Goal: Transaction & Acquisition: Purchase product/service

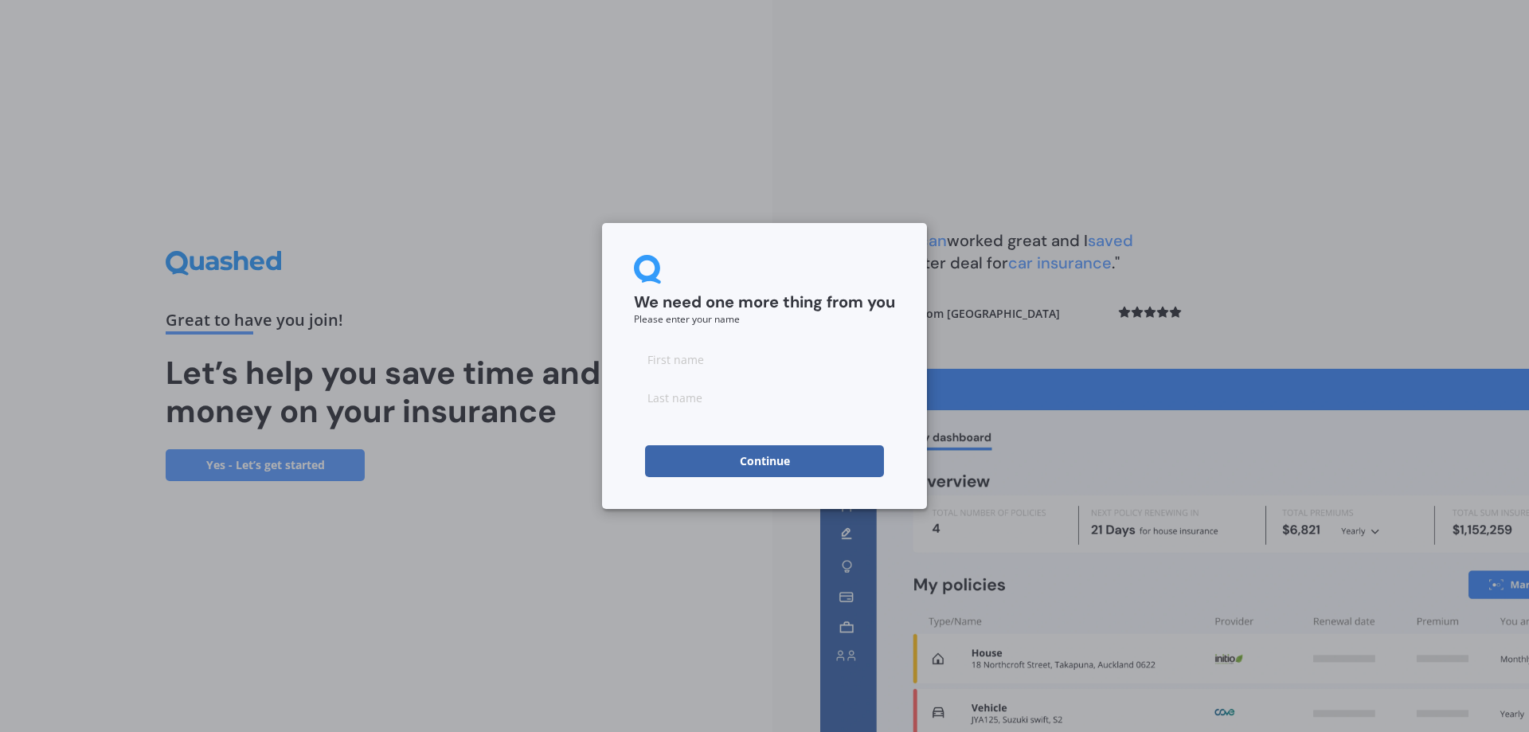
click at [708, 359] on input at bounding box center [764, 359] width 261 height 32
type input "Kyan"
type input "[PERSON_NAME]-Taimai"
click at [686, 478] on div "We need one more thing from you Please enter your name [PERSON_NAME]-Taimai Con…" at bounding box center [764, 366] width 325 height 286
click at [719, 450] on button "Continue" at bounding box center [764, 461] width 239 height 32
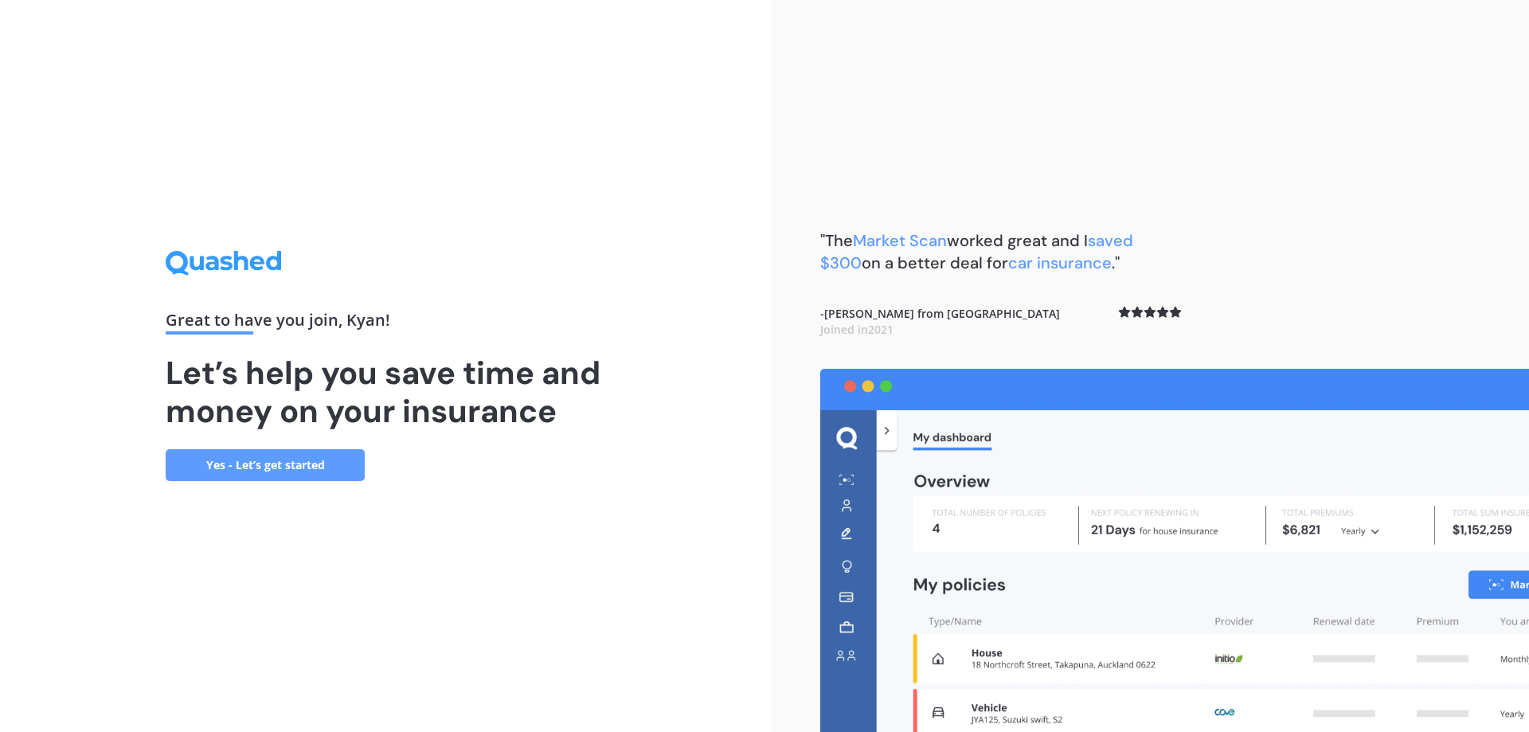
click at [301, 467] on link "Yes - Let’s get started" at bounding box center [265, 465] width 199 height 32
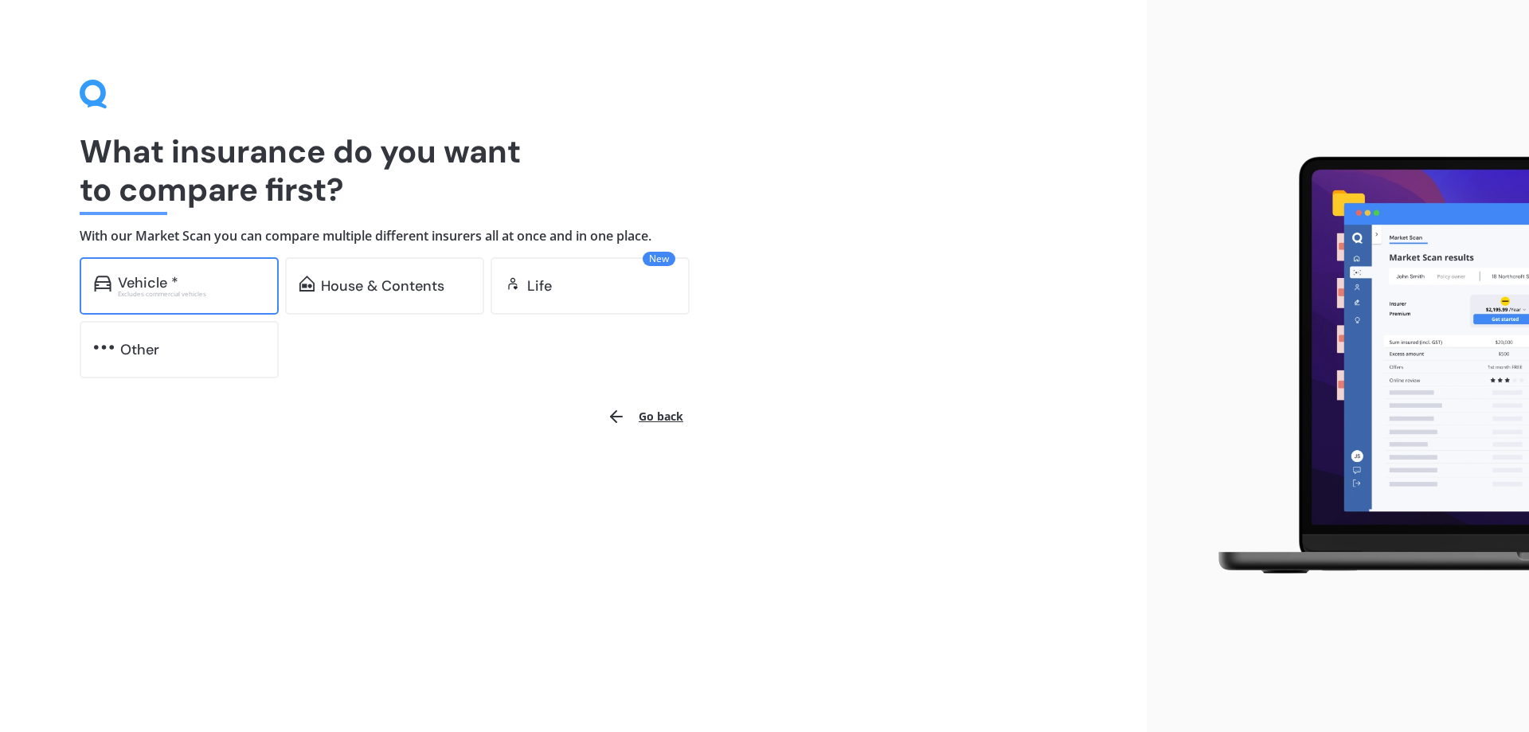
click at [204, 297] on div "Excludes commercial vehicles" at bounding box center [191, 294] width 147 height 6
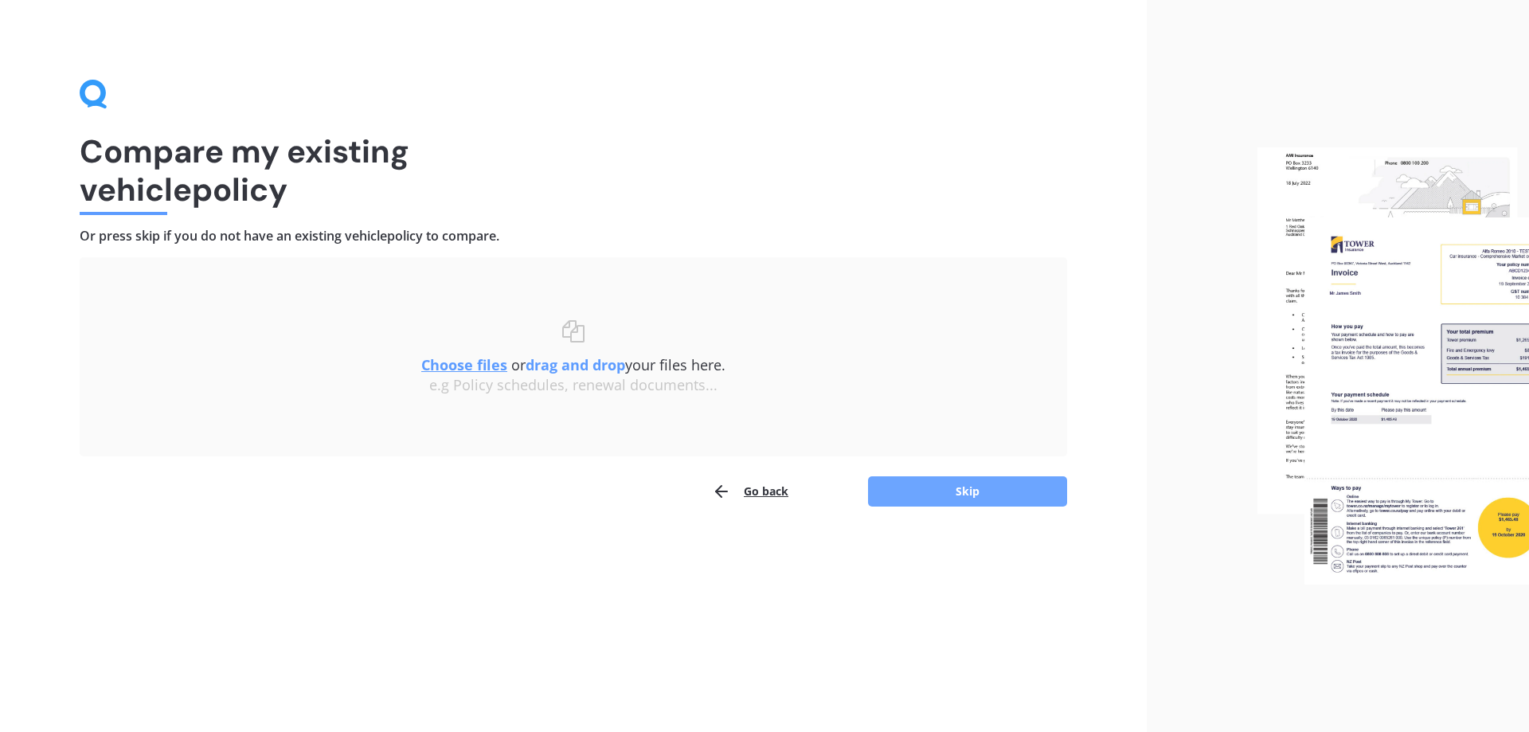
click at [891, 490] on button "Skip" at bounding box center [967, 491] width 199 height 30
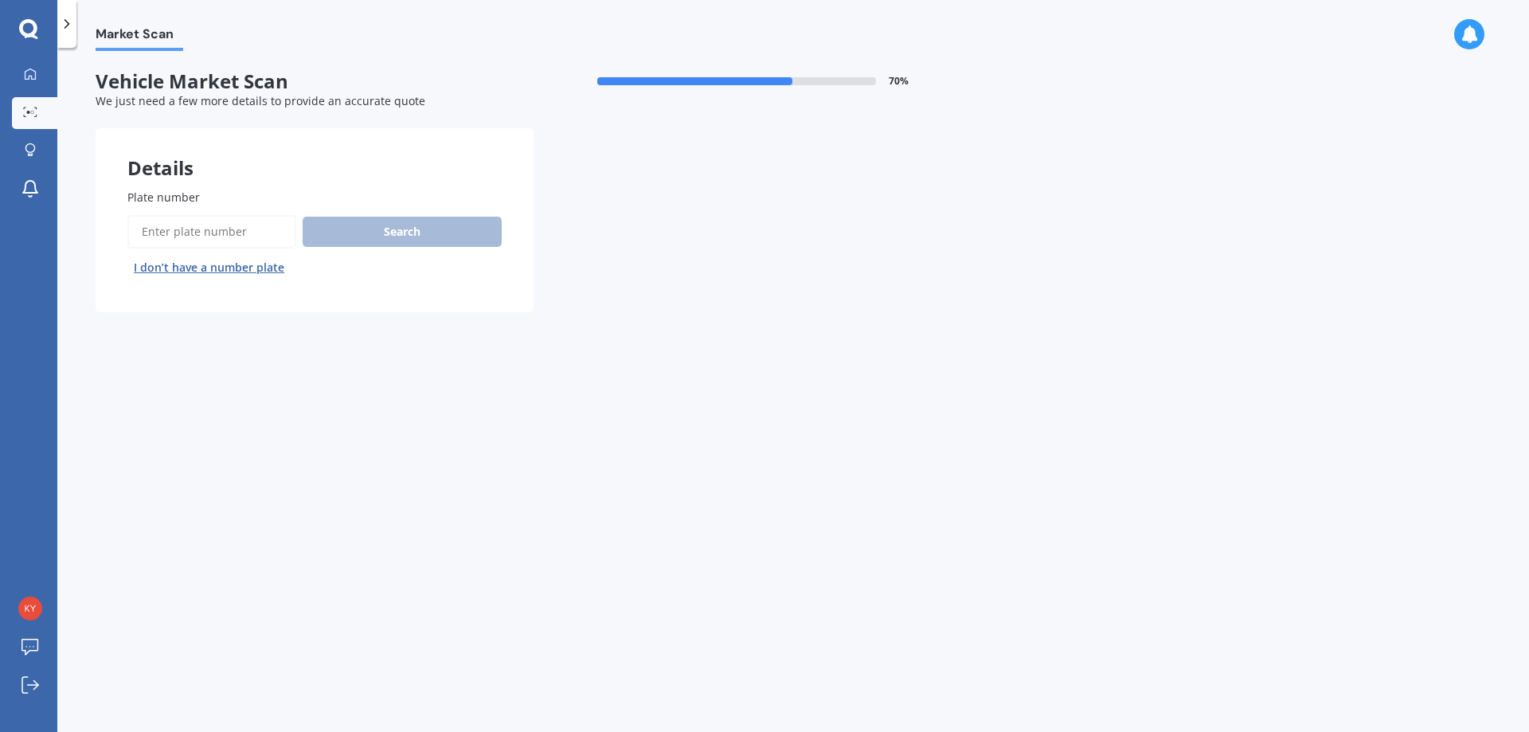
click at [221, 229] on input "Plate number" at bounding box center [211, 231] width 169 height 33
type input "HDP367"
click at [383, 210] on div "Plate number Search I don’t have a number plate" at bounding box center [314, 235] width 374 height 92
click at [385, 213] on div "Plate number Search I don’t have a number plate" at bounding box center [314, 235] width 374 height 92
click at [385, 214] on div "Plate number Search I don’t have a number plate" at bounding box center [314, 235] width 374 height 92
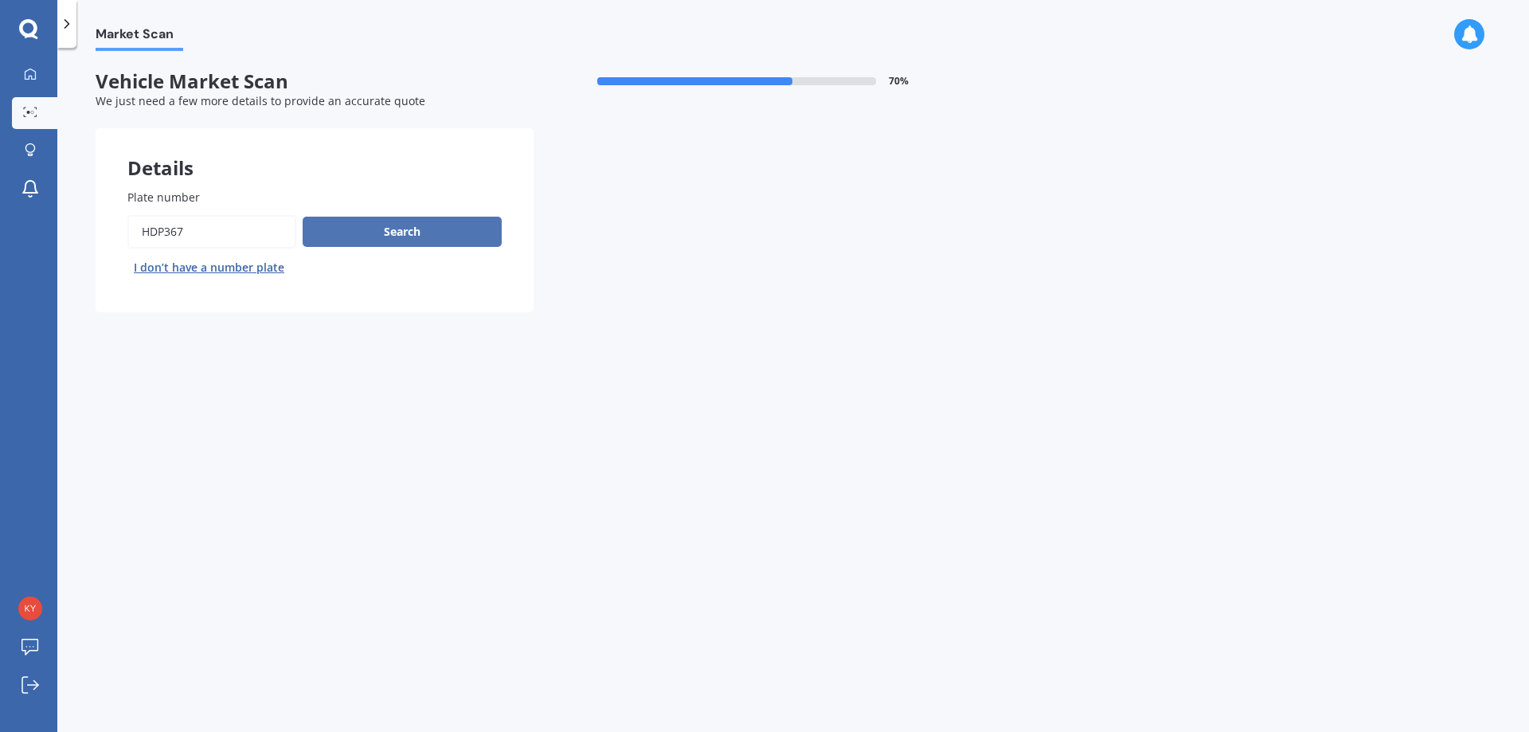
click at [385, 230] on button "Search" at bounding box center [402, 232] width 199 height 30
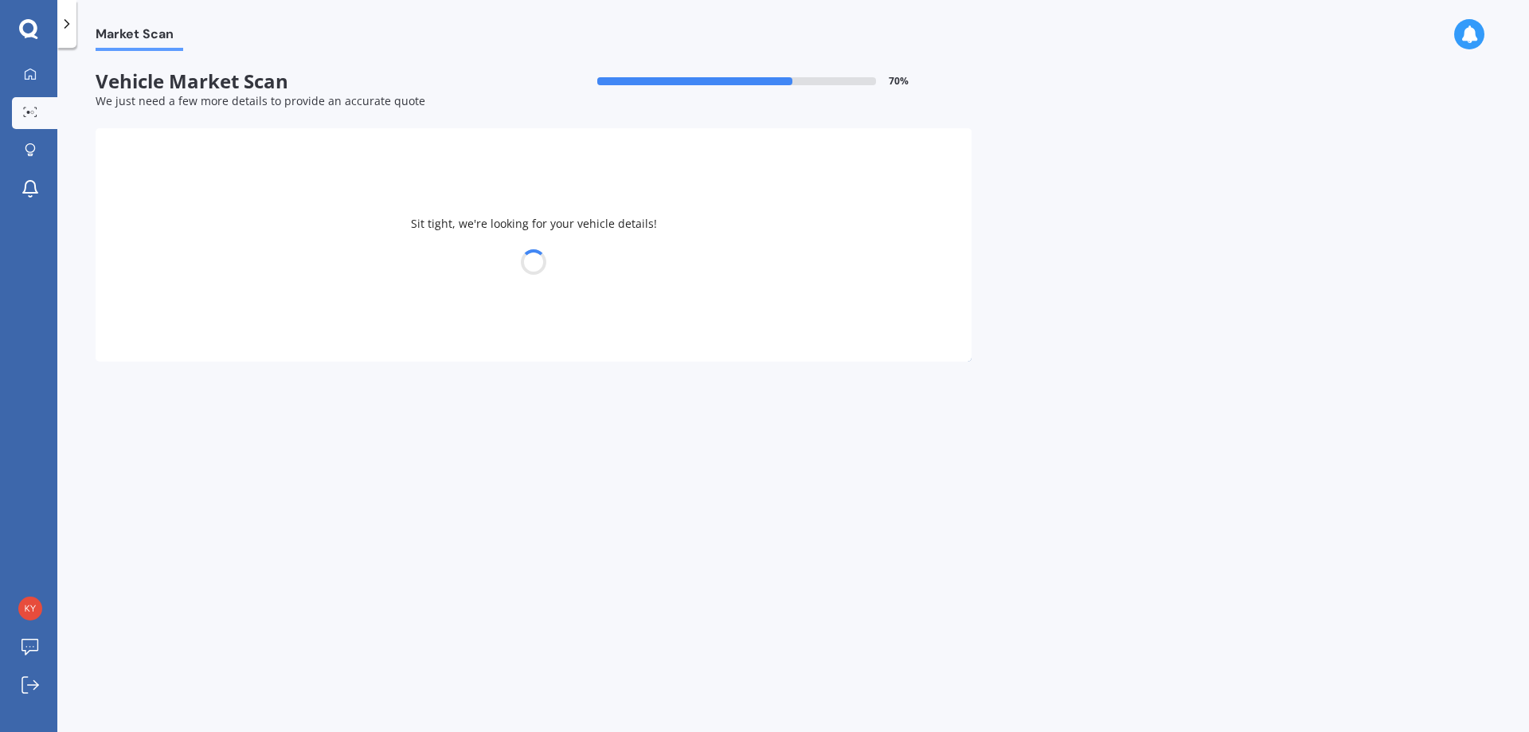
select select "AUDI"
select select "A3"
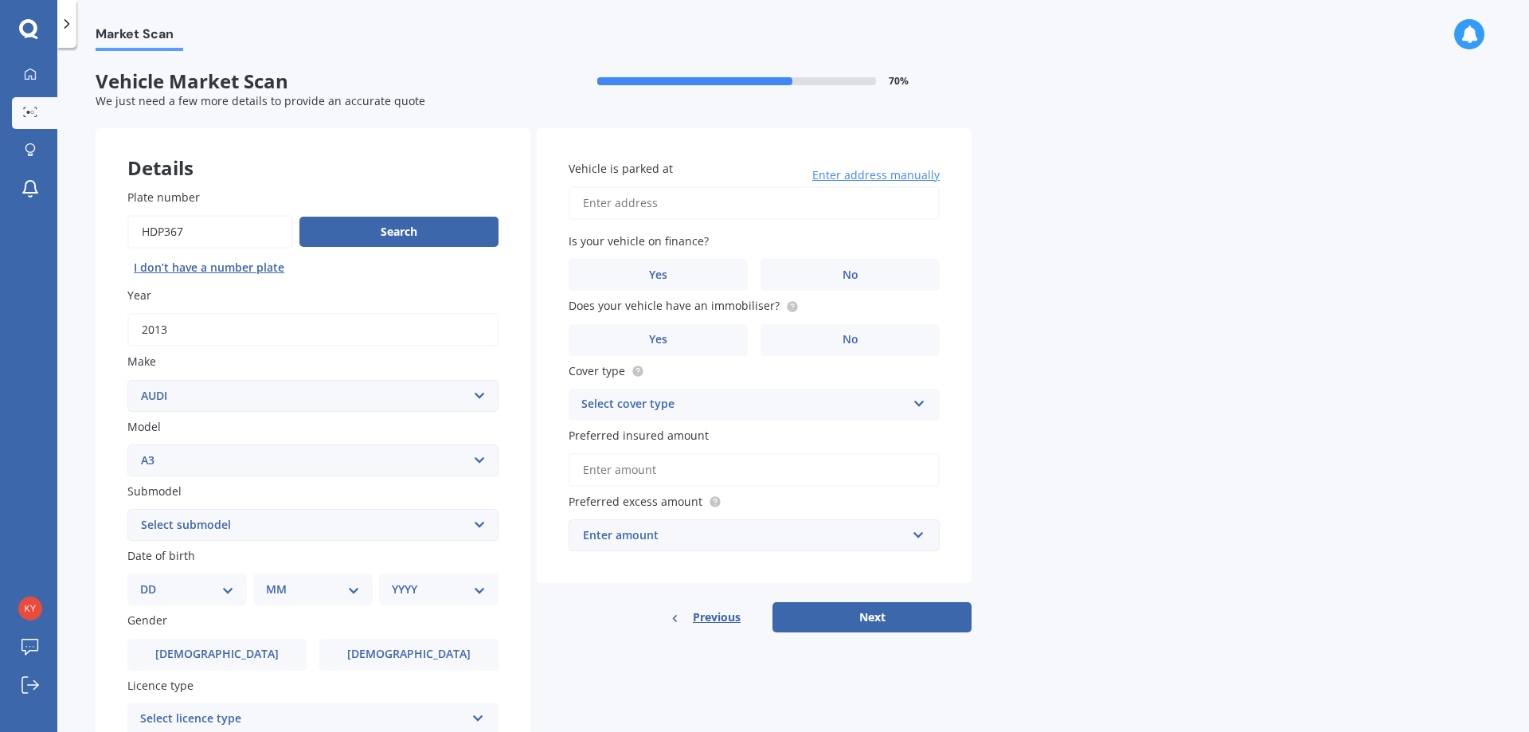
scroll to position [80, 0]
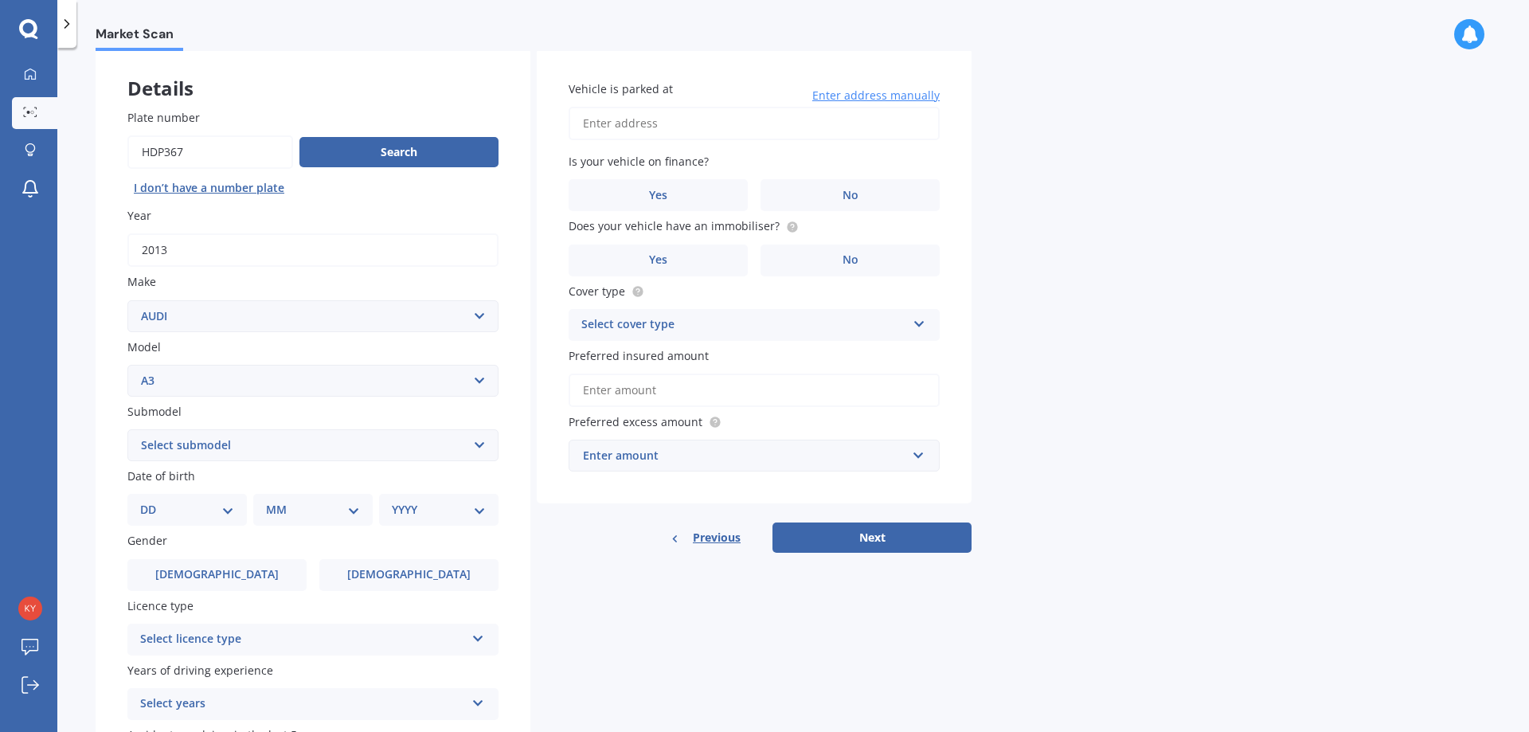
click at [326, 445] on select "Select submodel (All other) 1.4 TFSI 1.6 1.8 Non Turbo 1.8 Turbo 2.0 FSI 2.0 TD…" at bounding box center [312, 445] width 371 height 32
click at [268, 443] on select "Select submodel (All other) 1.4 TFSI 1.6 1.8 Non Turbo 1.8 Turbo 2.0 FSI 2.0 TD…" at bounding box center [312, 445] width 371 height 32
select select "1.4 TFSI"
click at [127, 429] on select "Select submodel (All other) 1.4 TFSI 1.6 1.8 Non Turbo 1.8 Turbo 2.0 FSI 2.0 TD…" at bounding box center [312, 445] width 371 height 32
click at [75, 286] on div "Market Scan Vehicle Market Scan 70 % We just need a few more details to provide…" at bounding box center [793, 393] width 1472 height 684
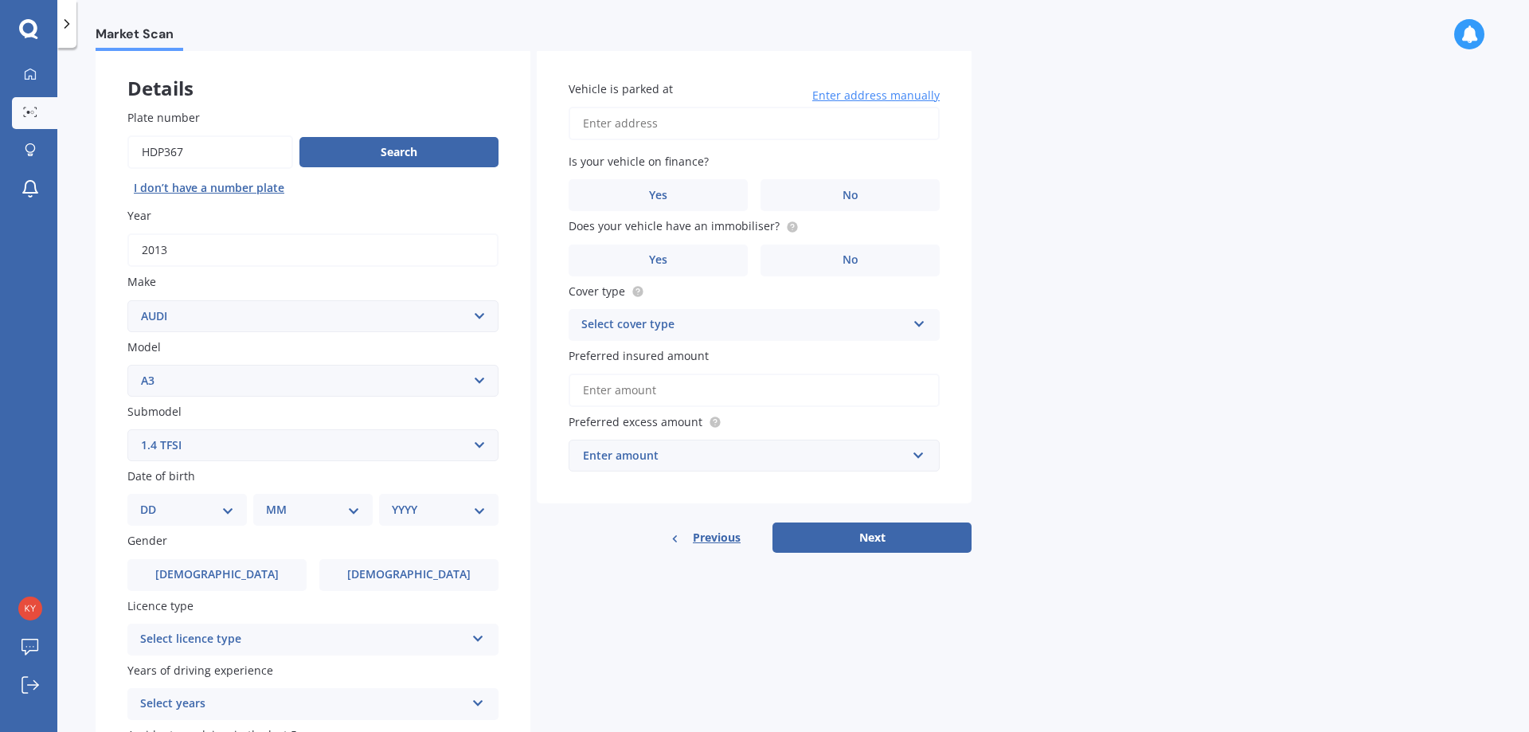
scroll to position [205, 0]
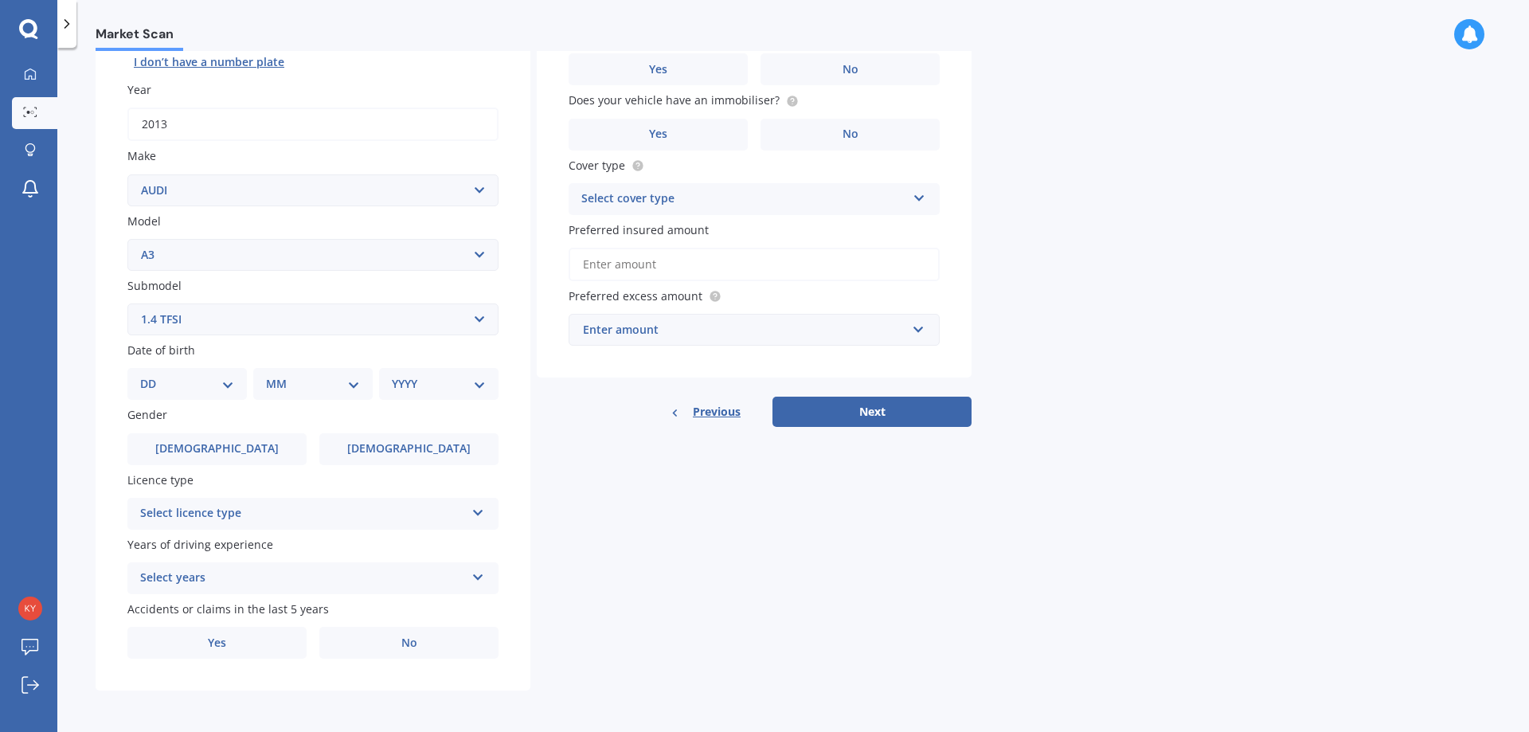
click at [171, 372] on div "DD 01 02 03 04 05 06 07 08 09 10 11 12 13 14 15 16 17 18 19 20 21 22 23 24 25 2…" at bounding box center [186, 384] width 119 height 32
click at [171, 379] on select "DD 01 02 03 04 05 06 07 08 09 10 11 12 13 14 15 16 17 18 19 20 21 22 23 24 25 2…" at bounding box center [187, 384] width 94 height 18
select select "16"
click at [153, 375] on select "DD 01 02 03 04 05 06 07 08 09 10 11 12 13 14 15 16 17 18 19 20 21 22 23 24 25 2…" at bounding box center [187, 384] width 94 height 18
click at [322, 376] on select "MM 01 02 03 04 05 06 07 08 09 10 11 12" at bounding box center [316, 384] width 88 height 18
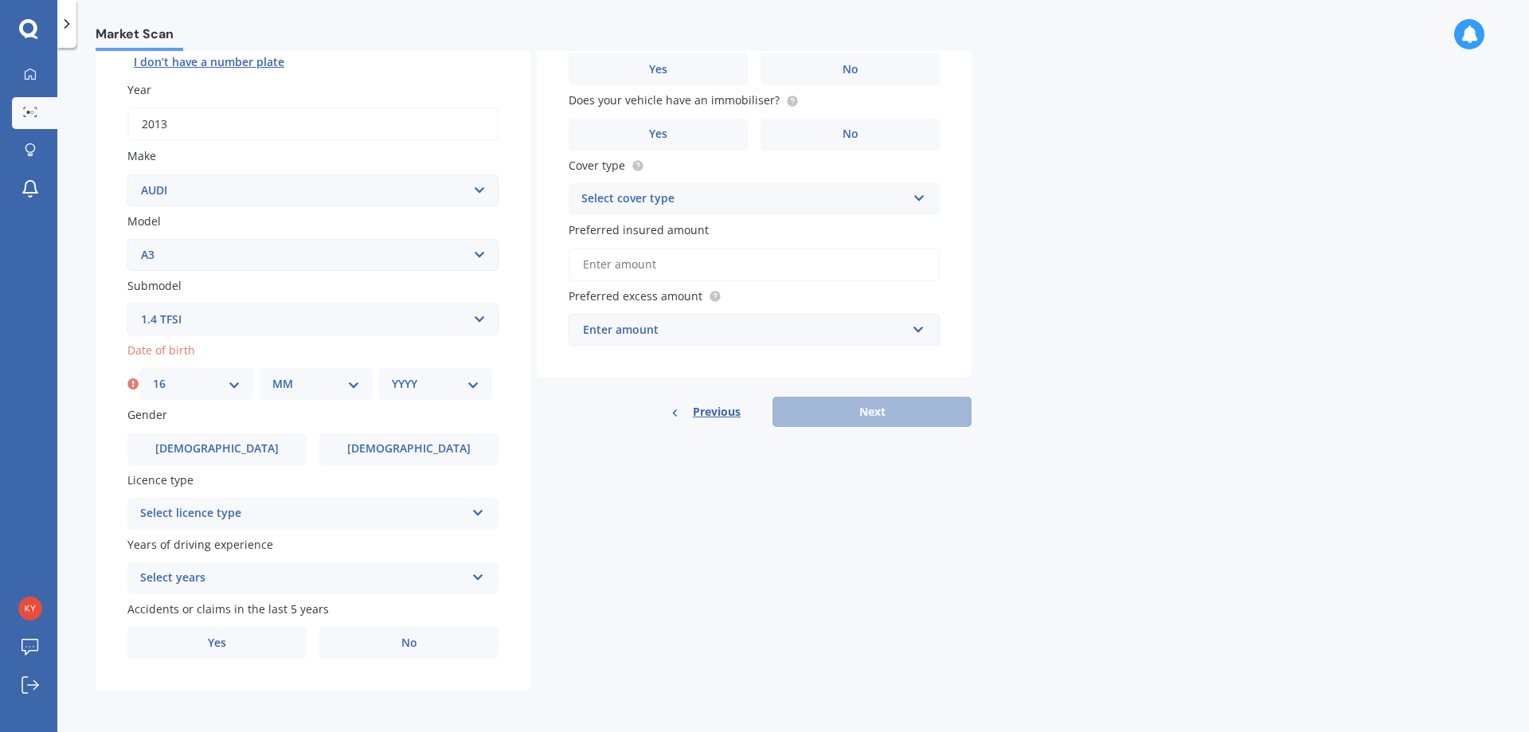
select select "01"
click at [272, 375] on select "MM 01 02 03 04 05 06 07 08 09 10 11 12" at bounding box center [316, 384] width 88 height 18
click at [416, 392] on select "YYYY 2025 2024 2023 2022 2021 2020 2019 2018 2017 2016 2015 2014 2013 2012 2011…" at bounding box center [436, 384] width 88 height 18
select select "2004"
click at [392, 375] on select "YYYY 2025 2024 2023 2022 2021 2020 2019 2018 2017 2016 2015 2014 2013 2012 2011…" at bounding box center [436, 384] width 88 height 18
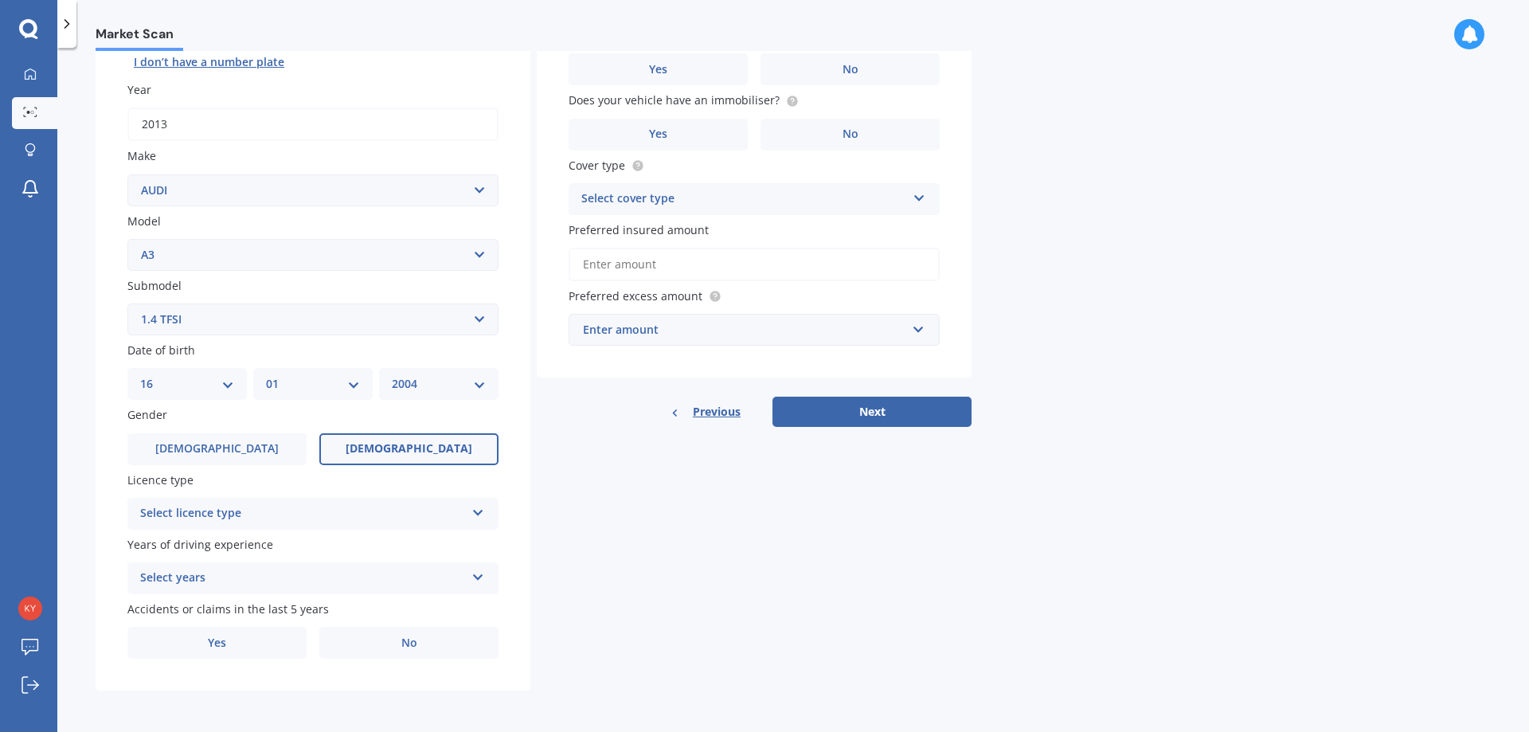
click at [420, 457] on label "[DEMOGRAPHIC_DATA]" at bounding box center [408, 449] width 179 height 32
click at [0, 0] on input "[DEMOGRAPHIC_DATA]" at bounding box center [0, 0] width 0 height 0
click at [354, 514] on div "Select licence type" at bounding box center [302, 513] width 325 height 19
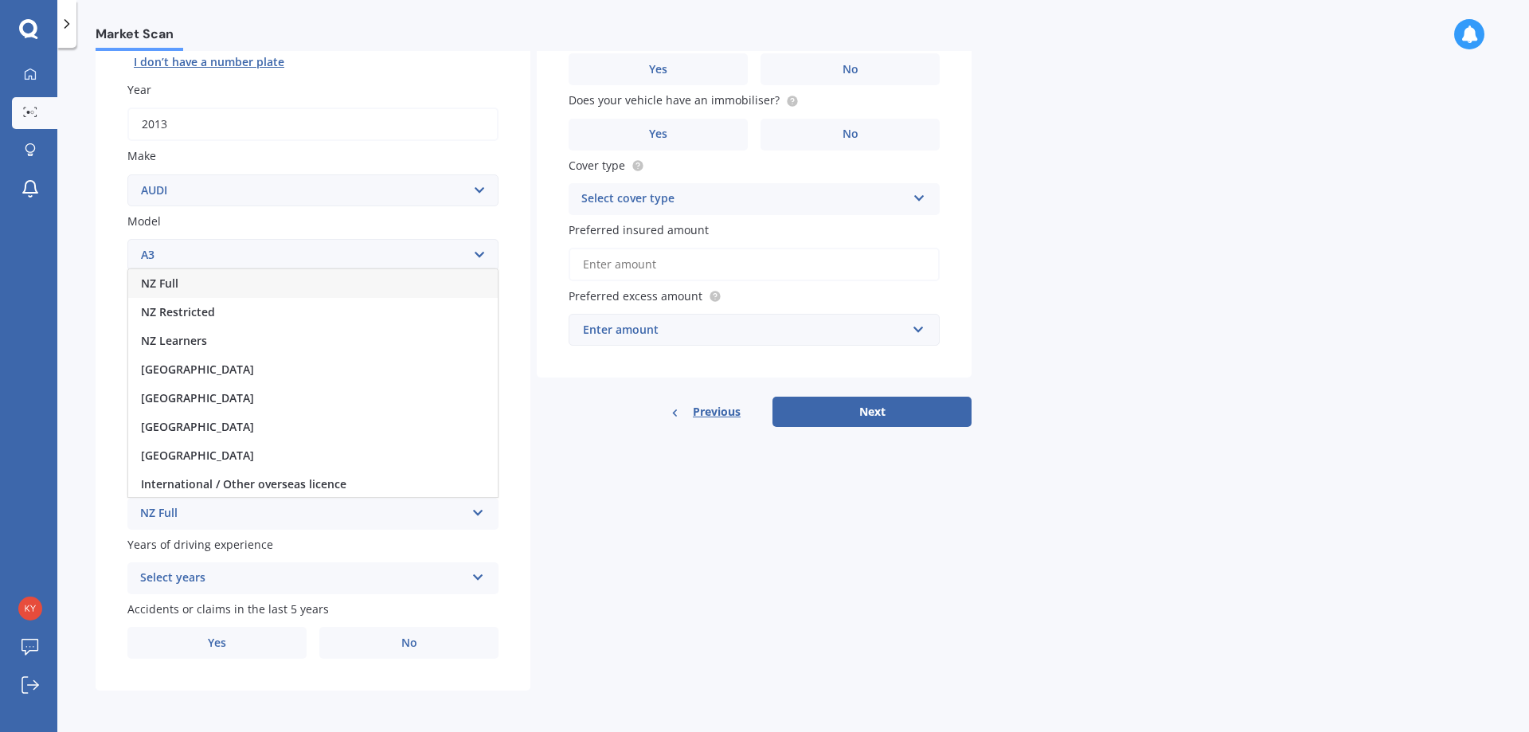
click at [326, 287] on div "NZ Full" at bounding box center [312, 283] width 369 height 29
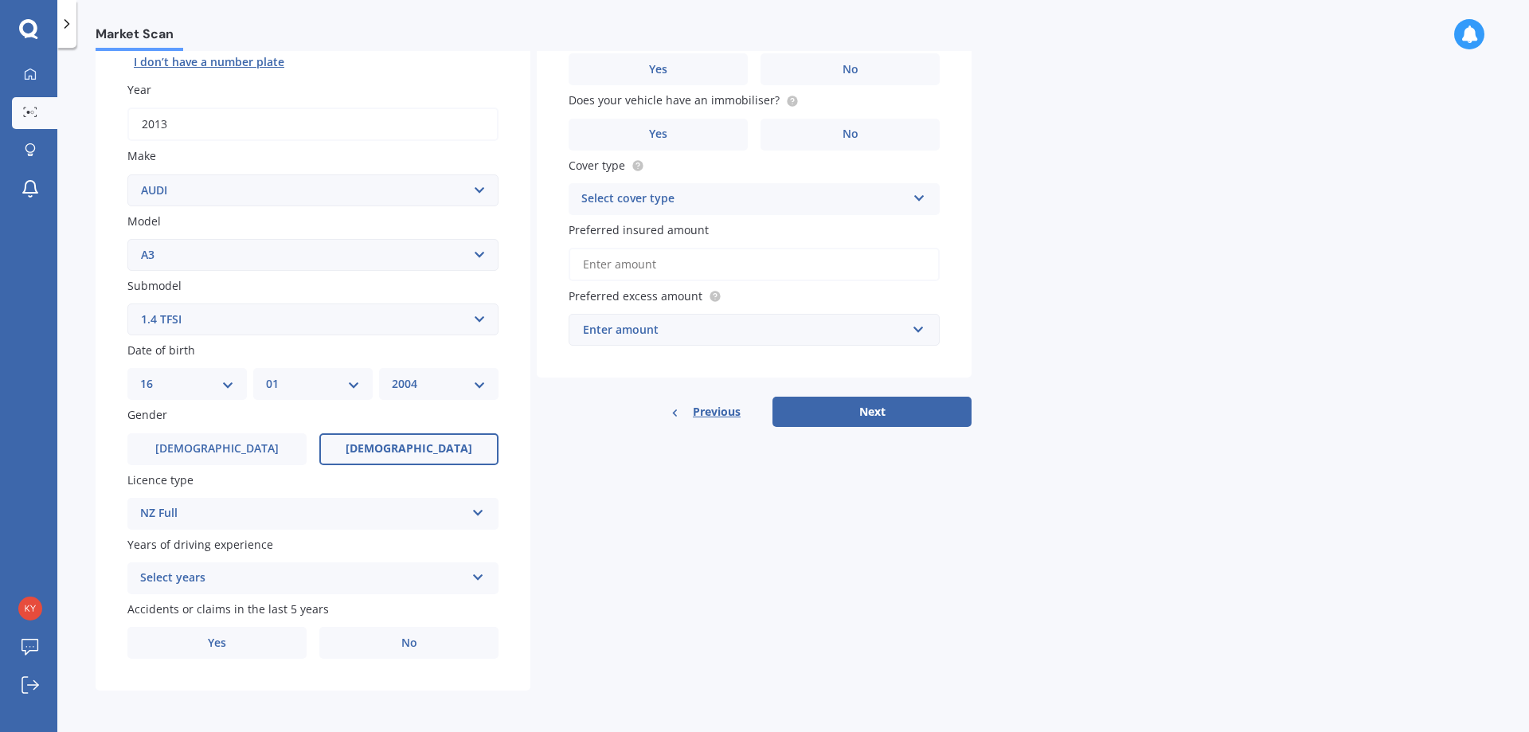
click at [603, 516] on div "Details Plate number Search I don’t have a number plate Year [DATE] Make Select…" at bounding box center [534, 307] width 876 height 768
click at [377, 567] on div "Select years 5 or more years 4 years 3 years 2 years 1 year" at bounding box center [312, 578] width 371 height 32
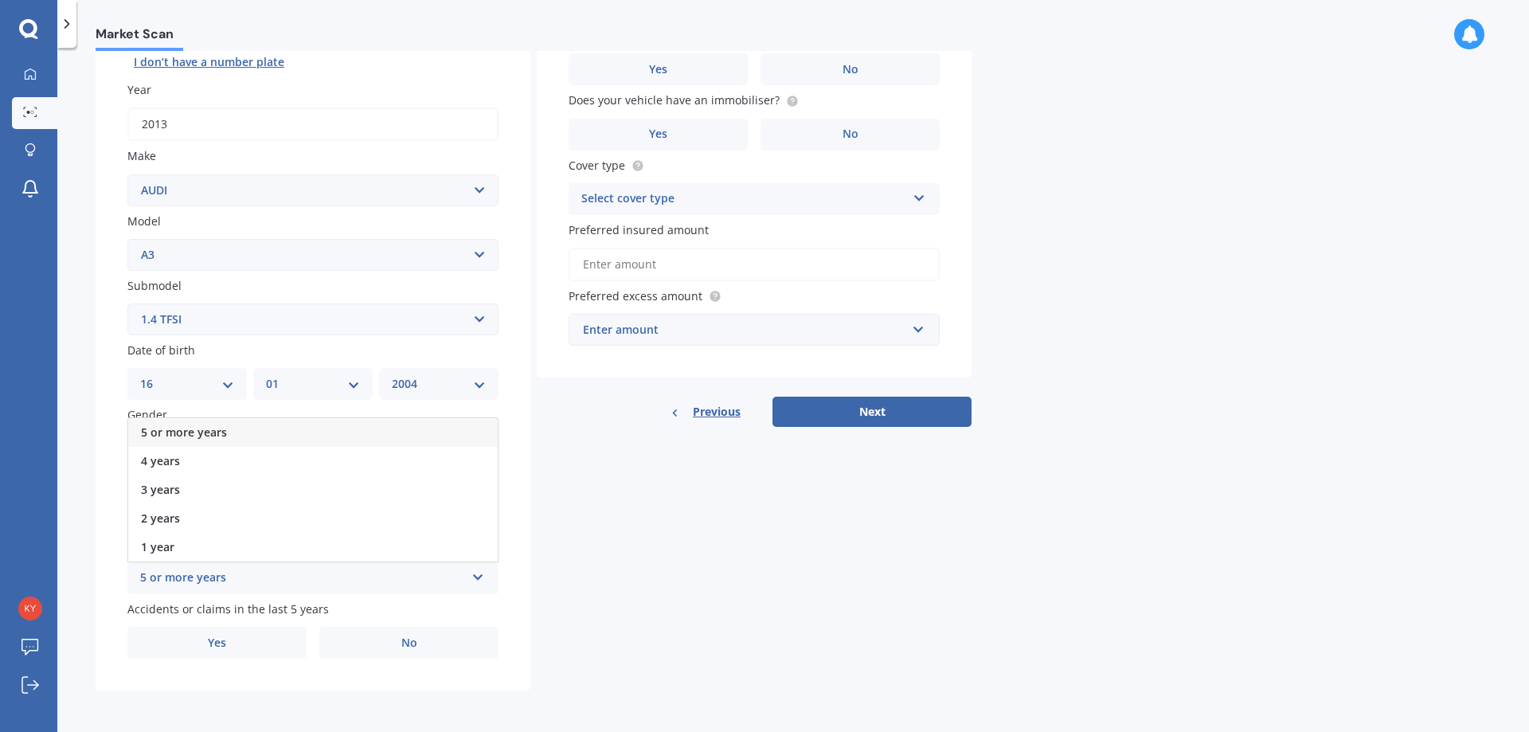
click at [373, 582] on div "5 or more years" at bounding box center [302, 578] width 325 height 19
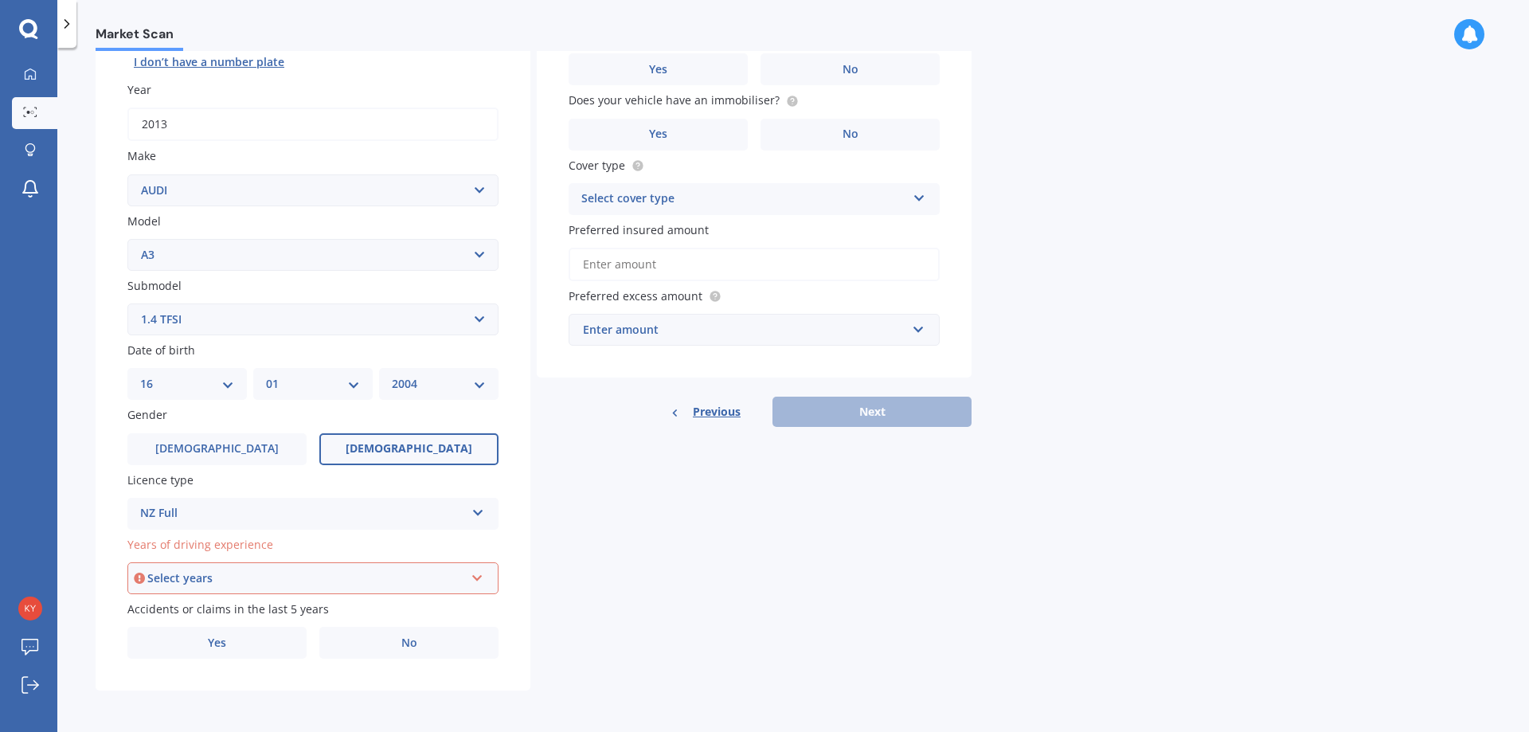
click at [380, 583] on div "Select years" at bounding box center [305, 578] width 317 height 18
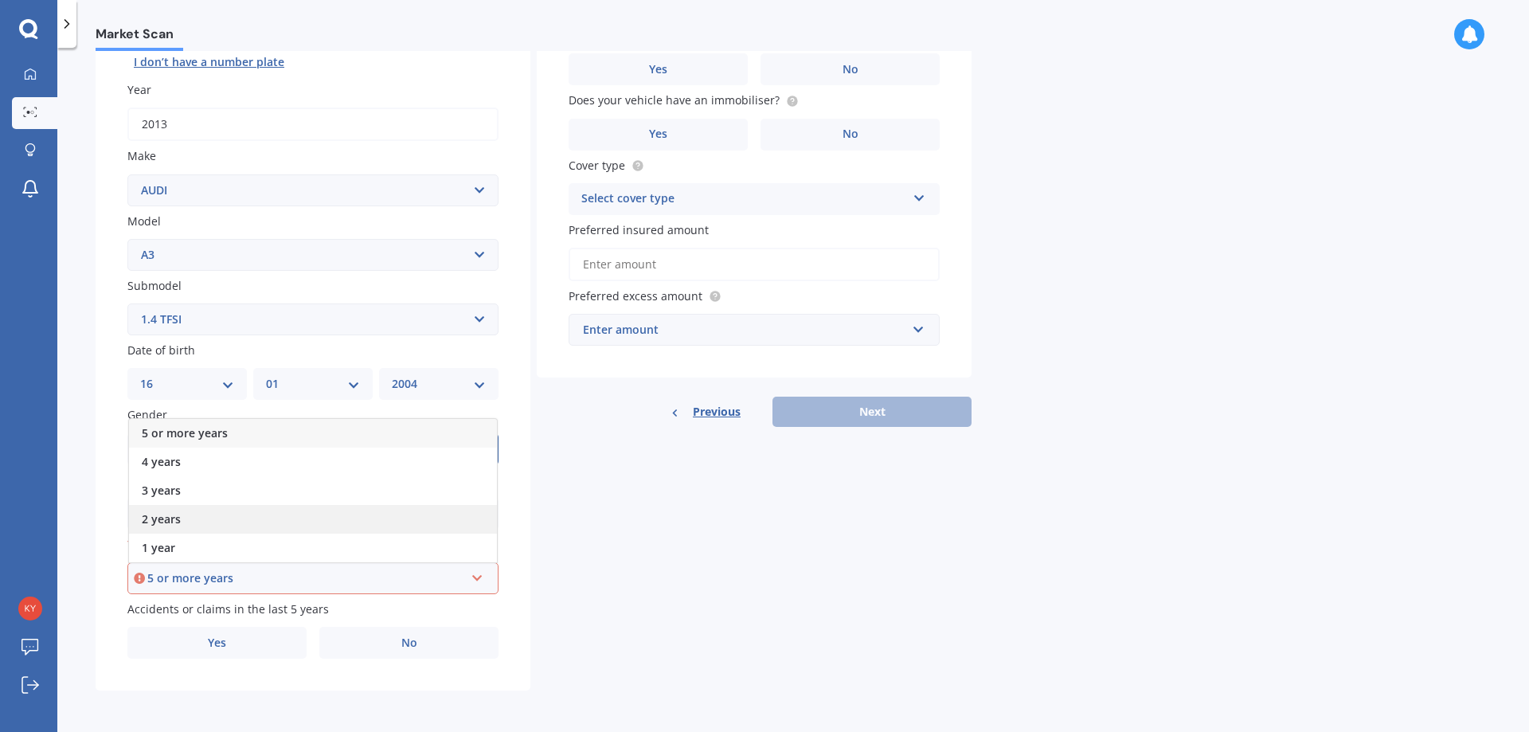
click at [305, 529] on div "2 years" at bounding box center [313, 519] width 368 height 29
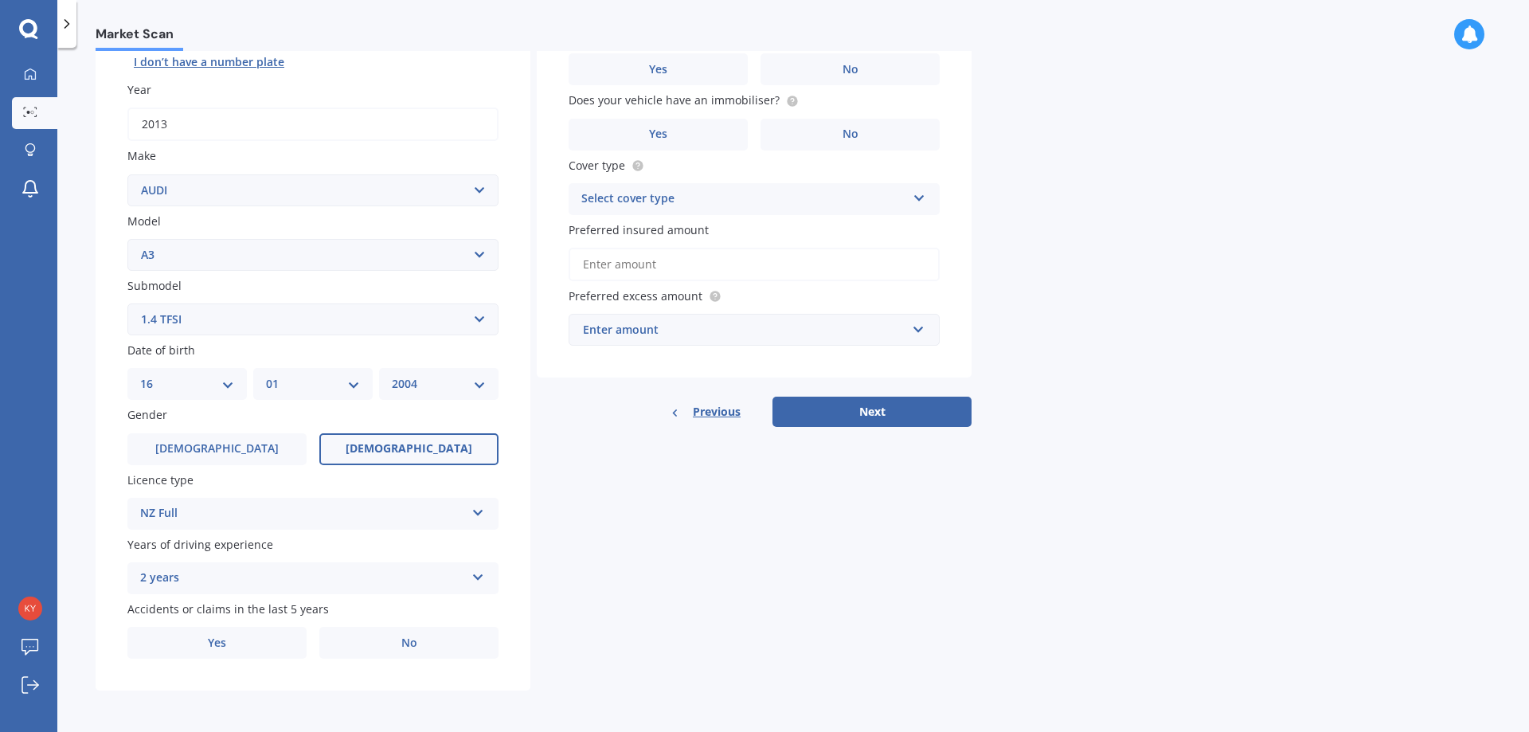
click at [272, 573] on div "2 years" at bounding box center [302, 578] width 325 height 19
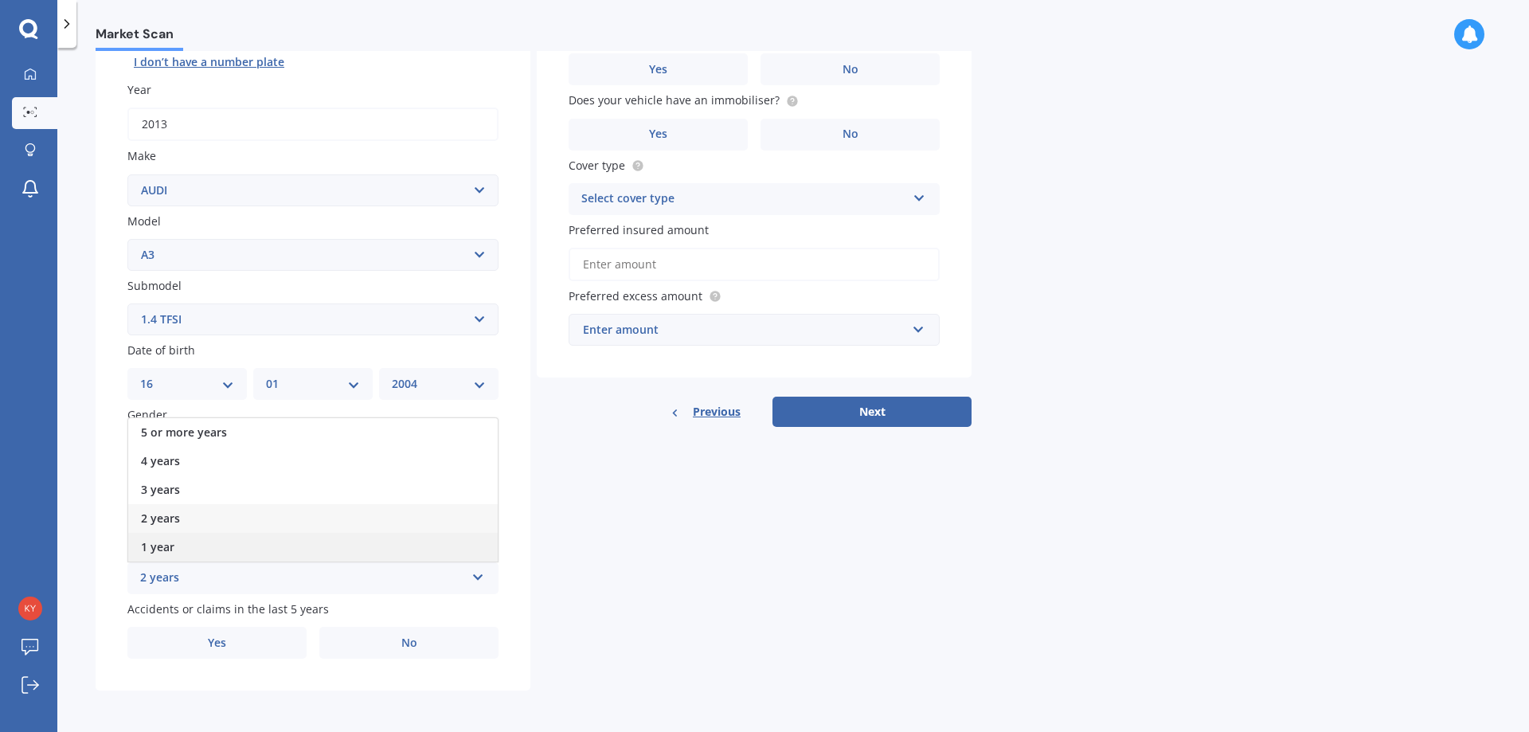
click at [261, 541] on div "1 year" at bounding box center [312, 547] width 369 height 29
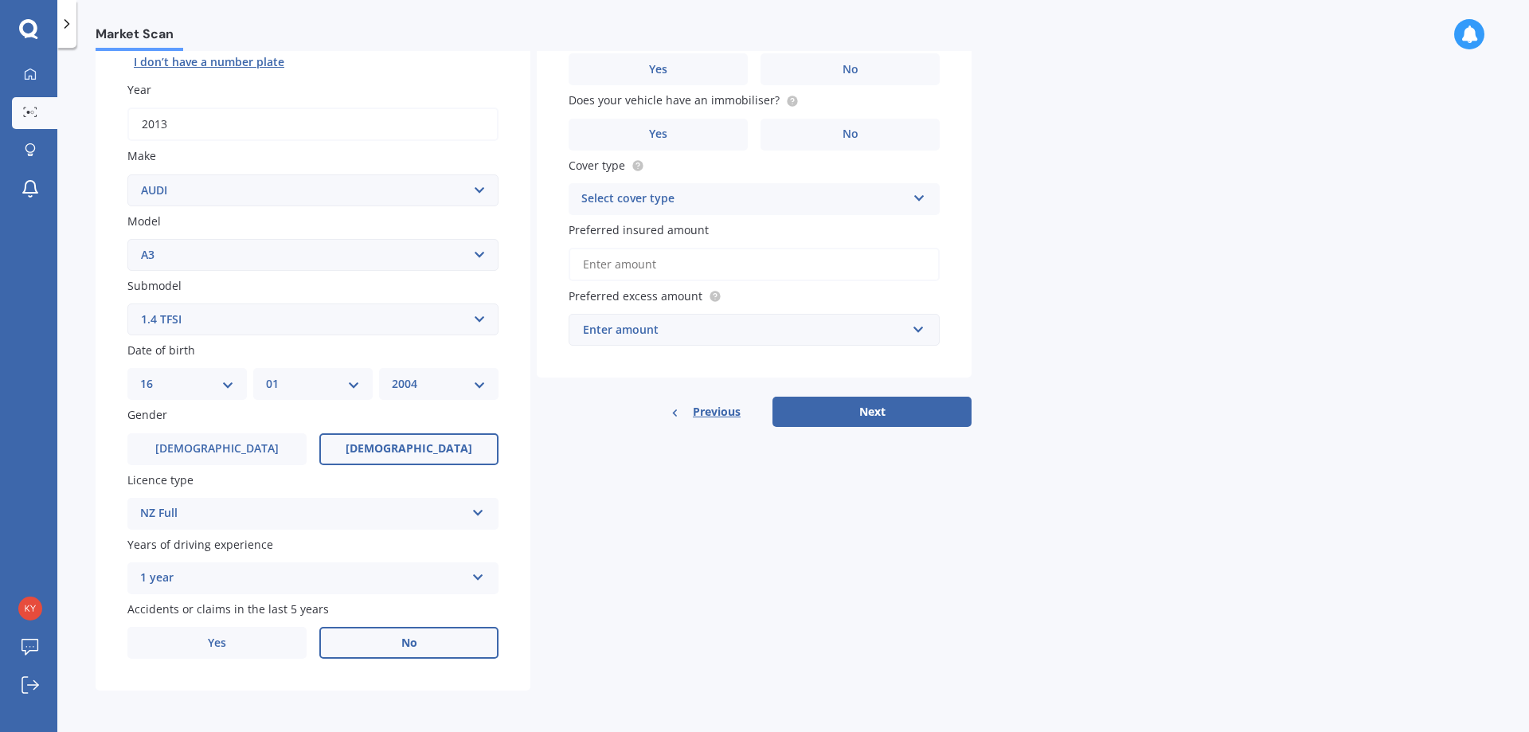
click at [376, 636] on label "No" at bounding box center [408, 643] width 179 height 32
click at [0, 0] on input "No" at bounding box center [0, 0] width 0 height 0
click at [740, 606] on div "Details Plate number Search I don’t have a number plate Year [DATE] Make Select…" at bounding box center [534, 307] width 876 height 768
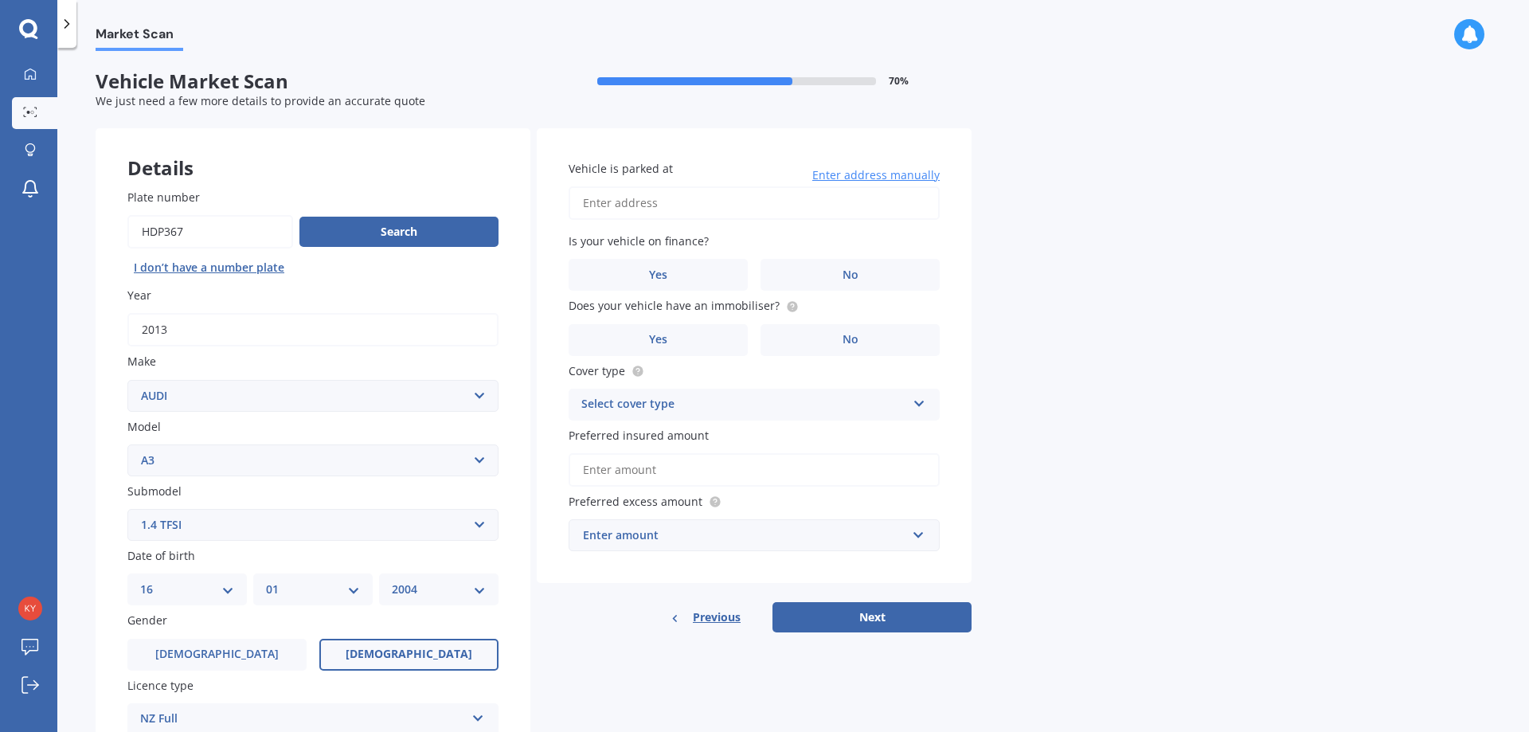
click at [731, 209] on input "Vehicle is parked at" at bounding box center [754, 202] width 371 height 33
type input "[STREET_ADDRESS][PERSON_NAME] 2016"
click at [678, 275] on label "Yes" at bounding box center [658, 275] width 179 height 32
click at [0, 0] on input "Yes" at bounding box center [0, 0] width 0 height 0
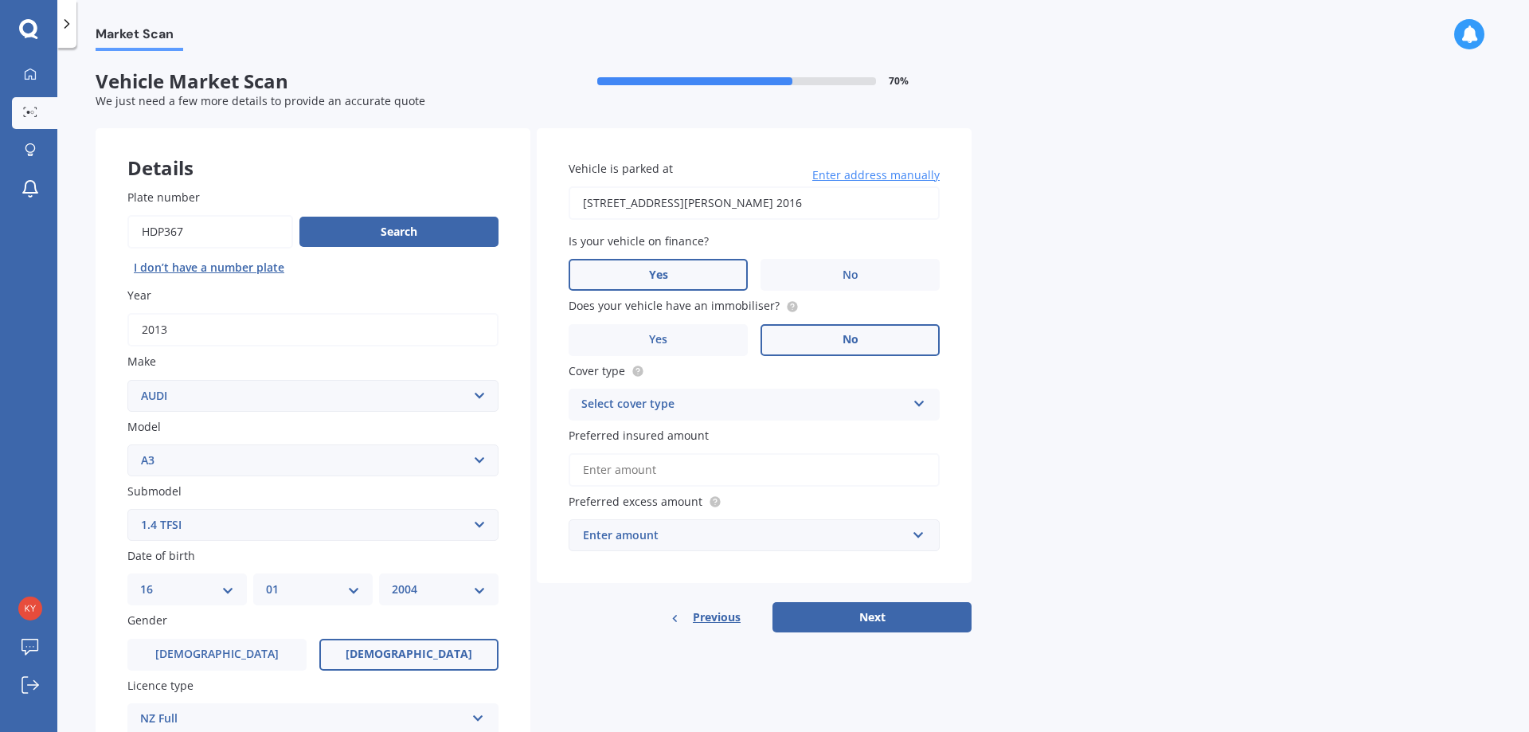
click at [792, 329] on label "No" at bounding box center [849, 340] width 179 height 32
click at [0, 0] on input "No" at bounding box center [0, 0] width 0 height 0
click at [780, 401] on div "Select cover type" at bounding box center [743, 404] width 325 height 19
click at [768, 447] on div "Comprehensive" at bounding box center [753, 435] width 369 height 29
click at [760, 468] on input "Preferred insured amount" at bounding box center [754, 469] width 371 height 33
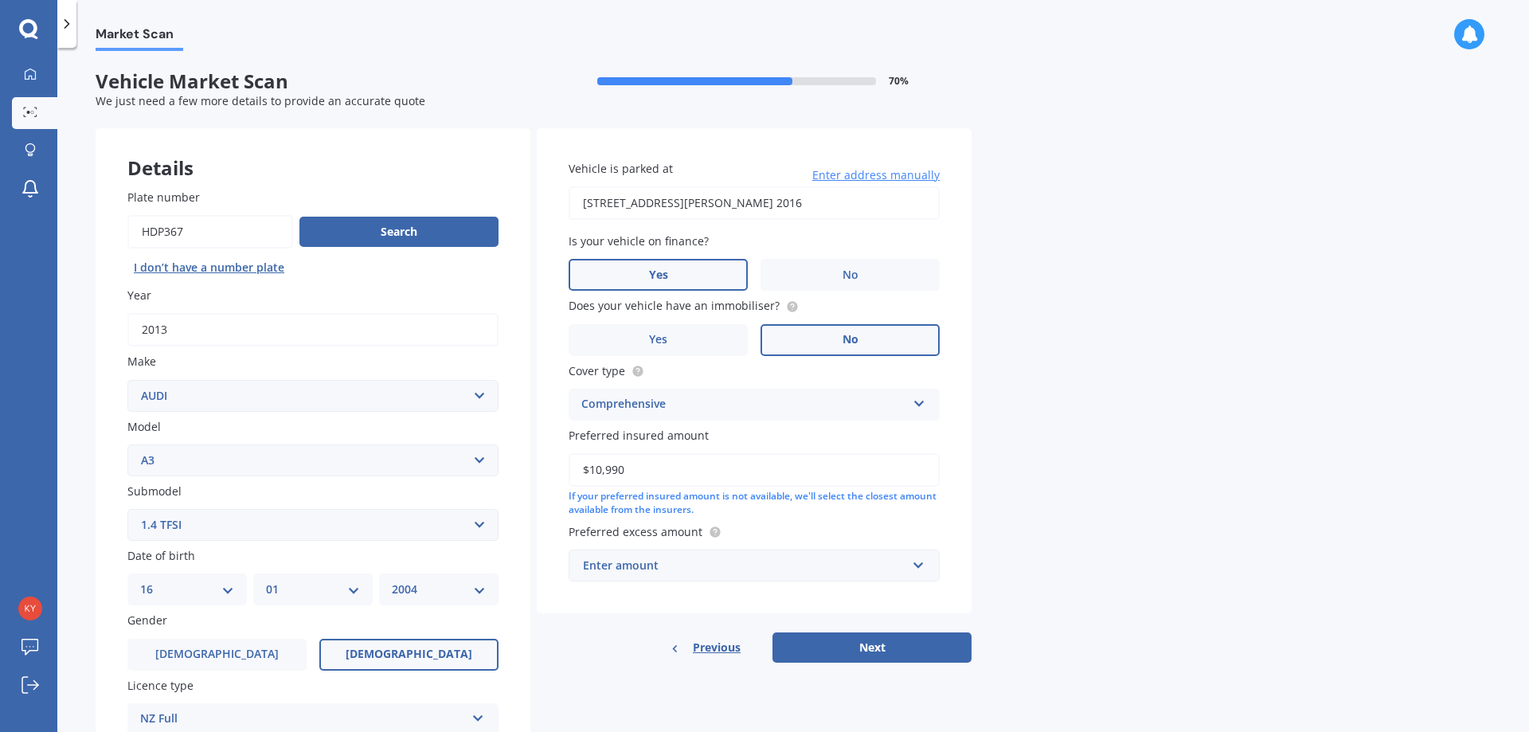
type input "$10,990"
click at [760, 561] on div "Enter amount" at bounding box center [744, 566] width 323 height 18
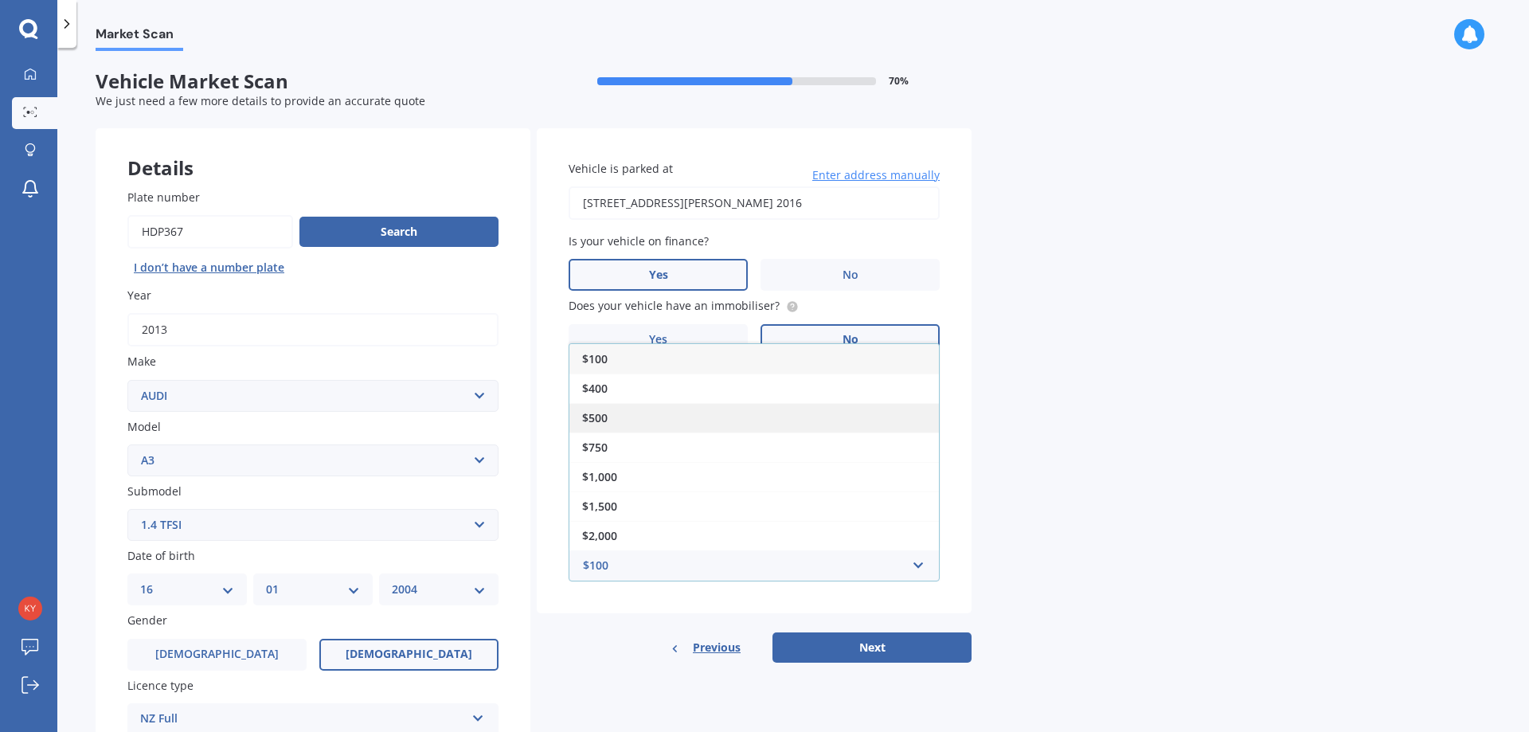
click at [752, 427] on div "$500" at bounding box center [753, 417] width 369 height 29
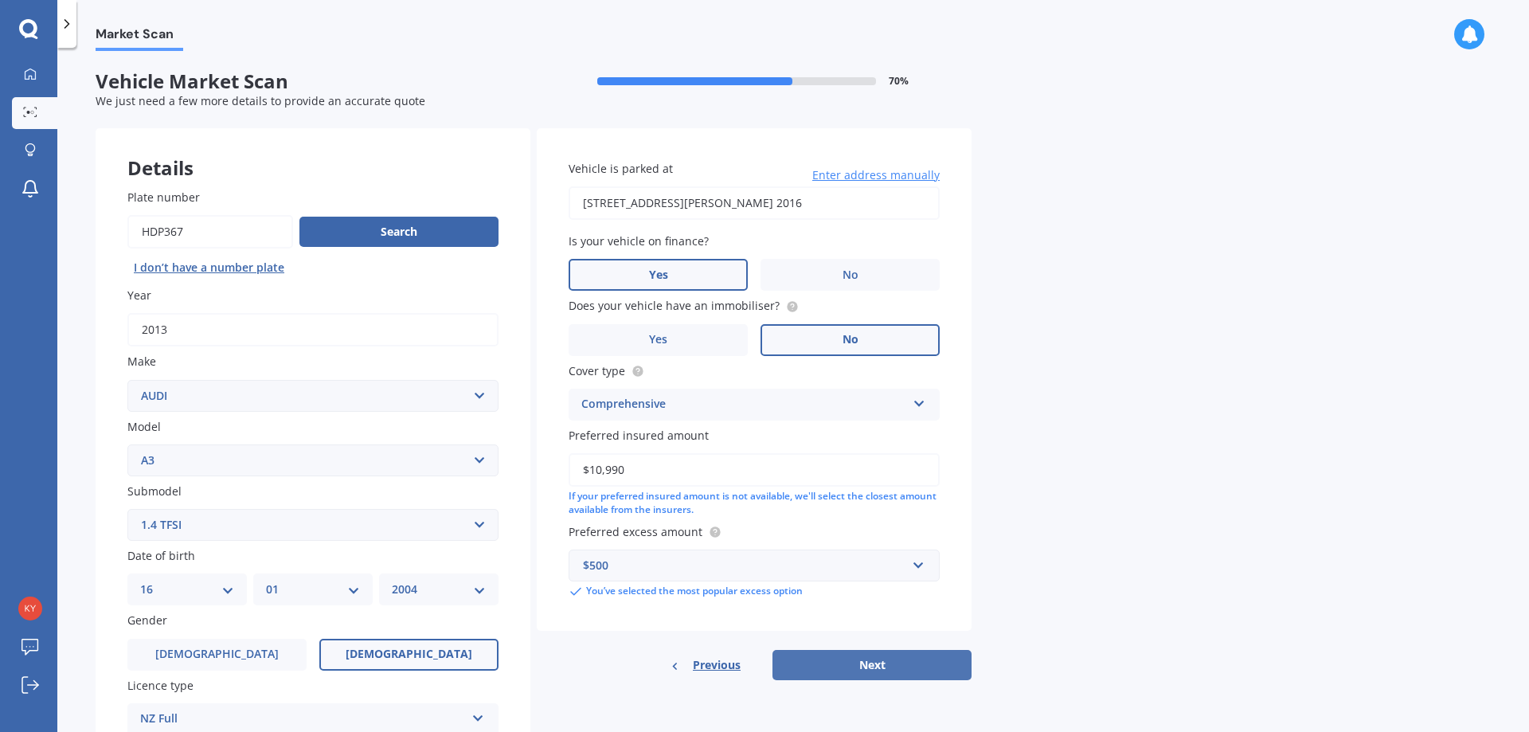
click at [890, 668] on button "Next" at bounding box center [871, 665] width 199 height 30
select select "16"
select select "01"
select select "2004"
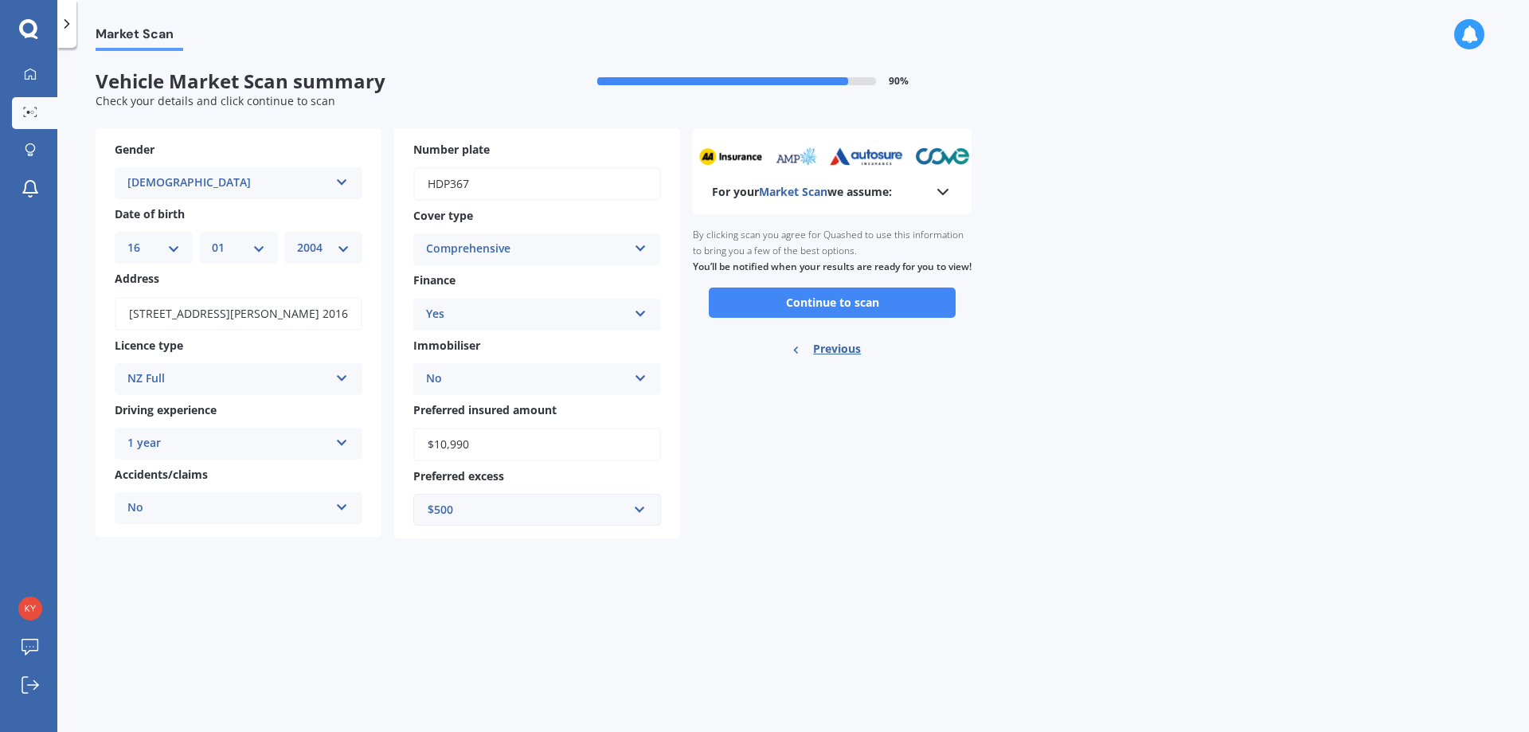
click at [939, 193] on icon at bounding box center [942, 191] width 19 height 19
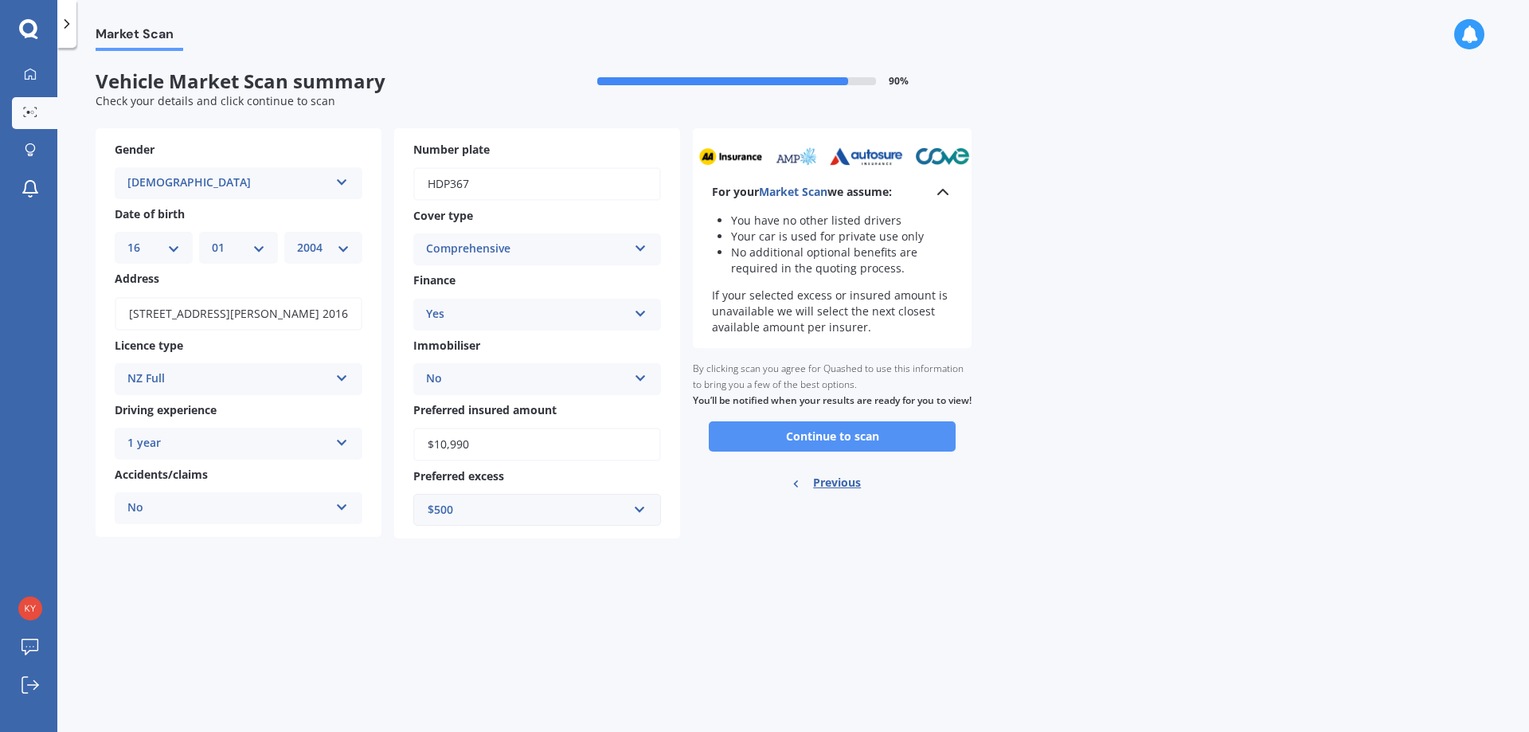
click at [792, 443] on button "Continue to scan" at bounding box center [832, 436] width 247 height 30
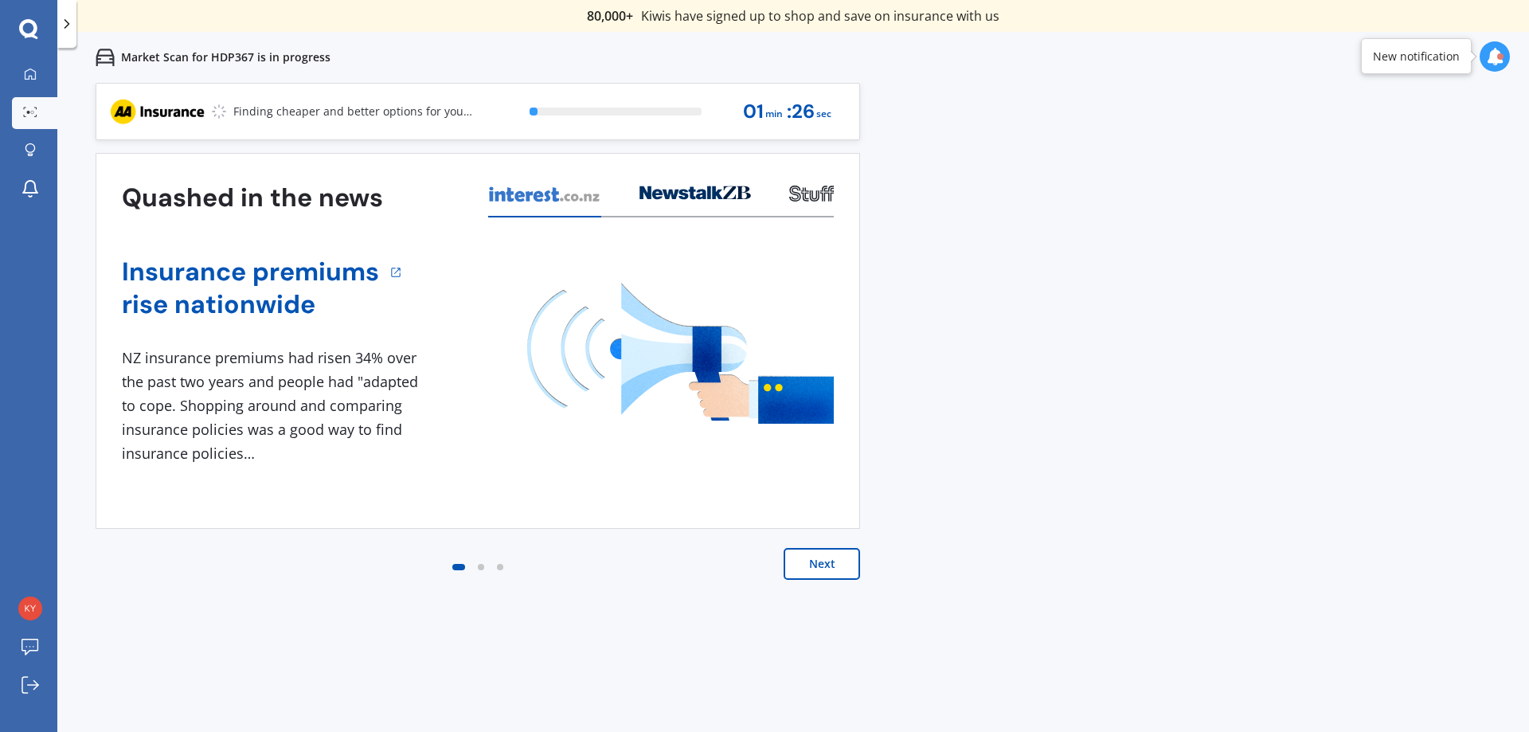
click at [811, 569] on button "Next" at bounding box center [822, 564] width 76 height 32
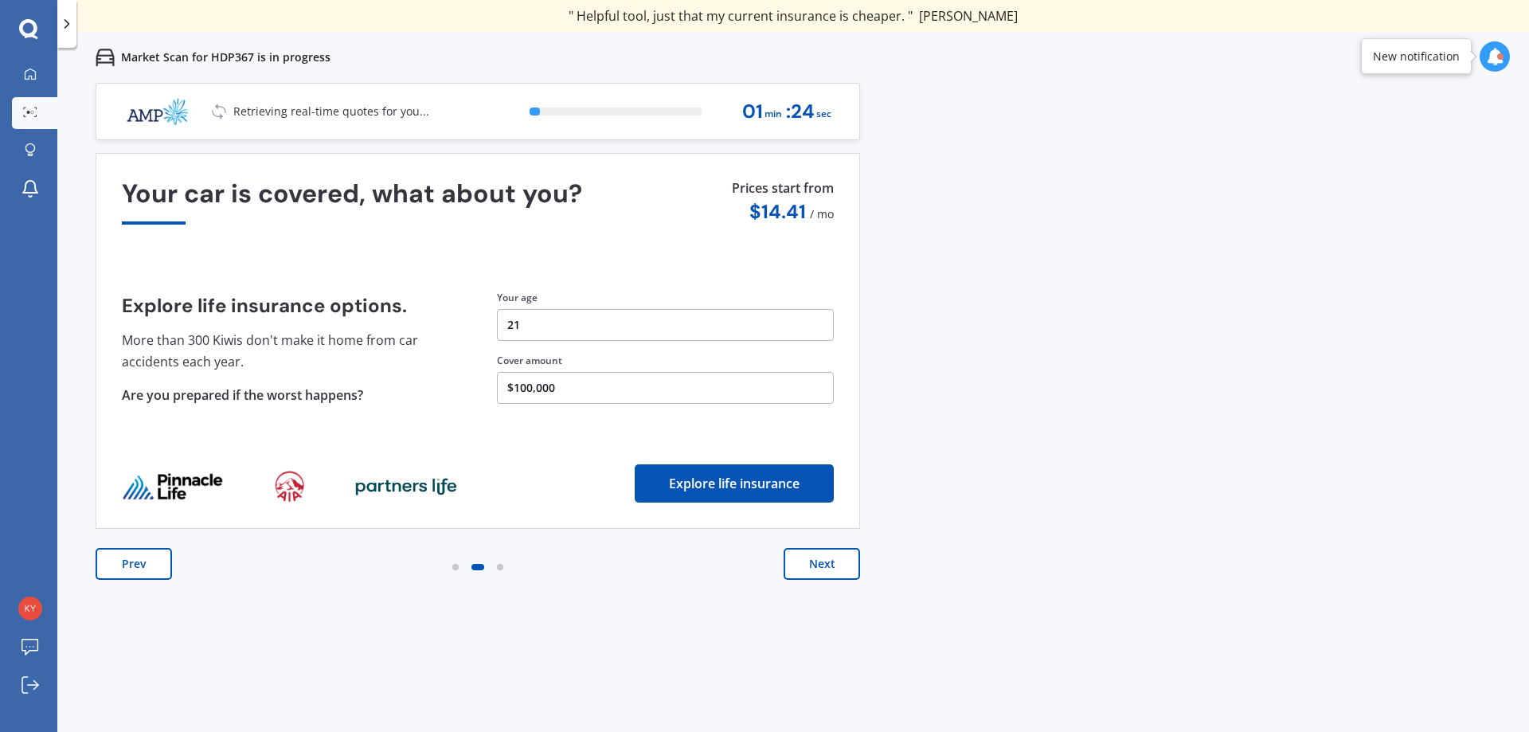
click at [811, 569] on button "Next" at bounding box center [822, 564] width 76 height 32
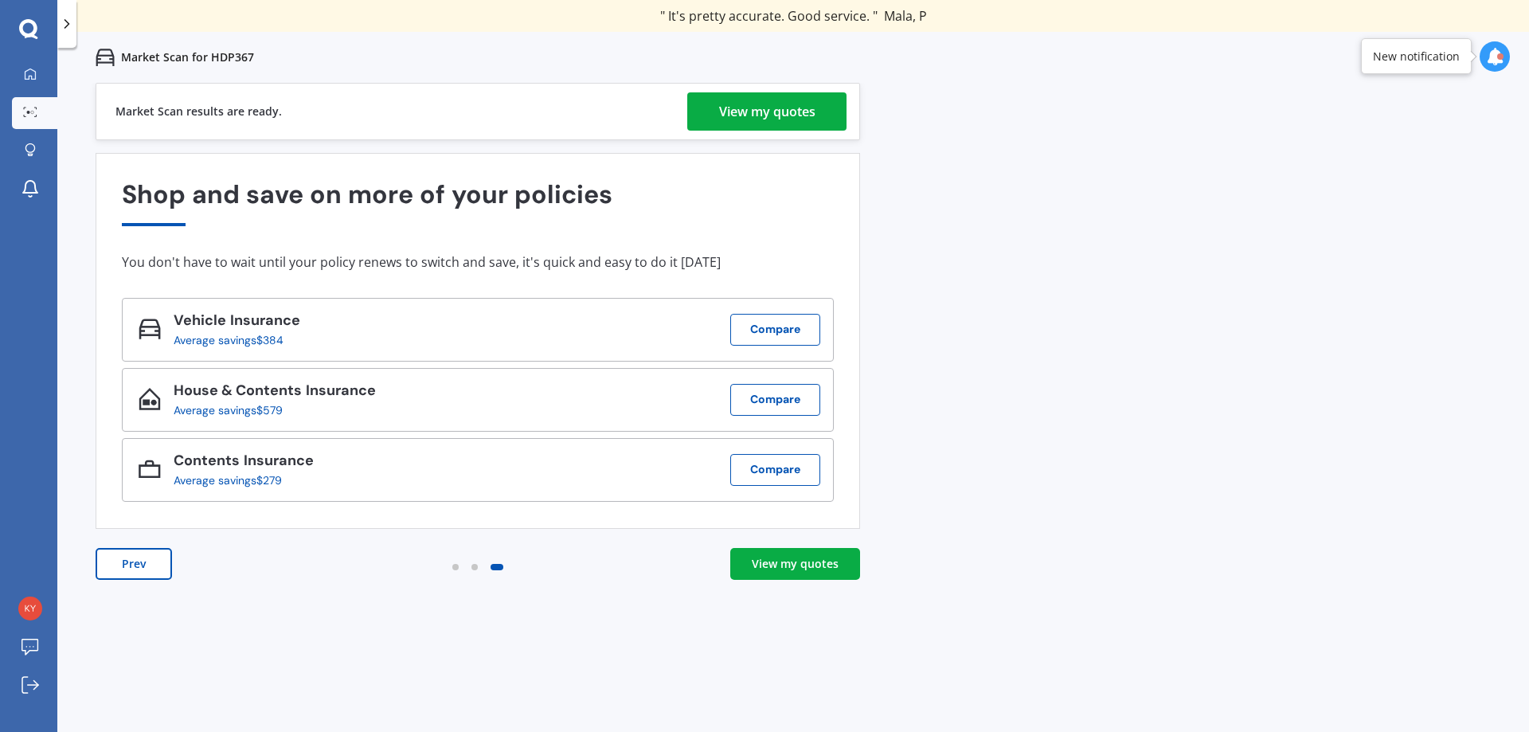
click at [814, 569] on div "View my quotes" at bounding box center [795, 564] width 87 height 16
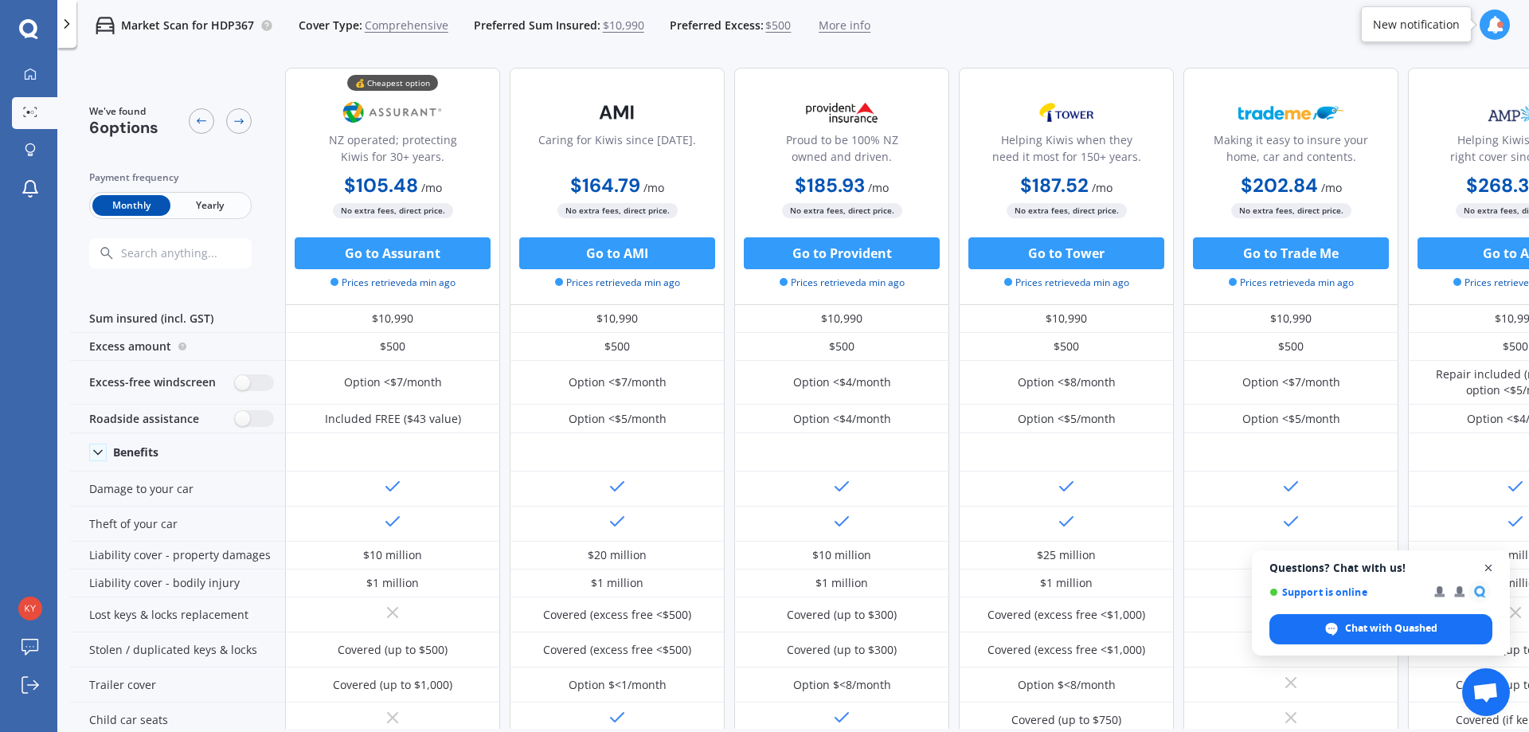
click at [1492, 569] on span "Close chat" at bounding box center [1489, 568] width 20 height 20
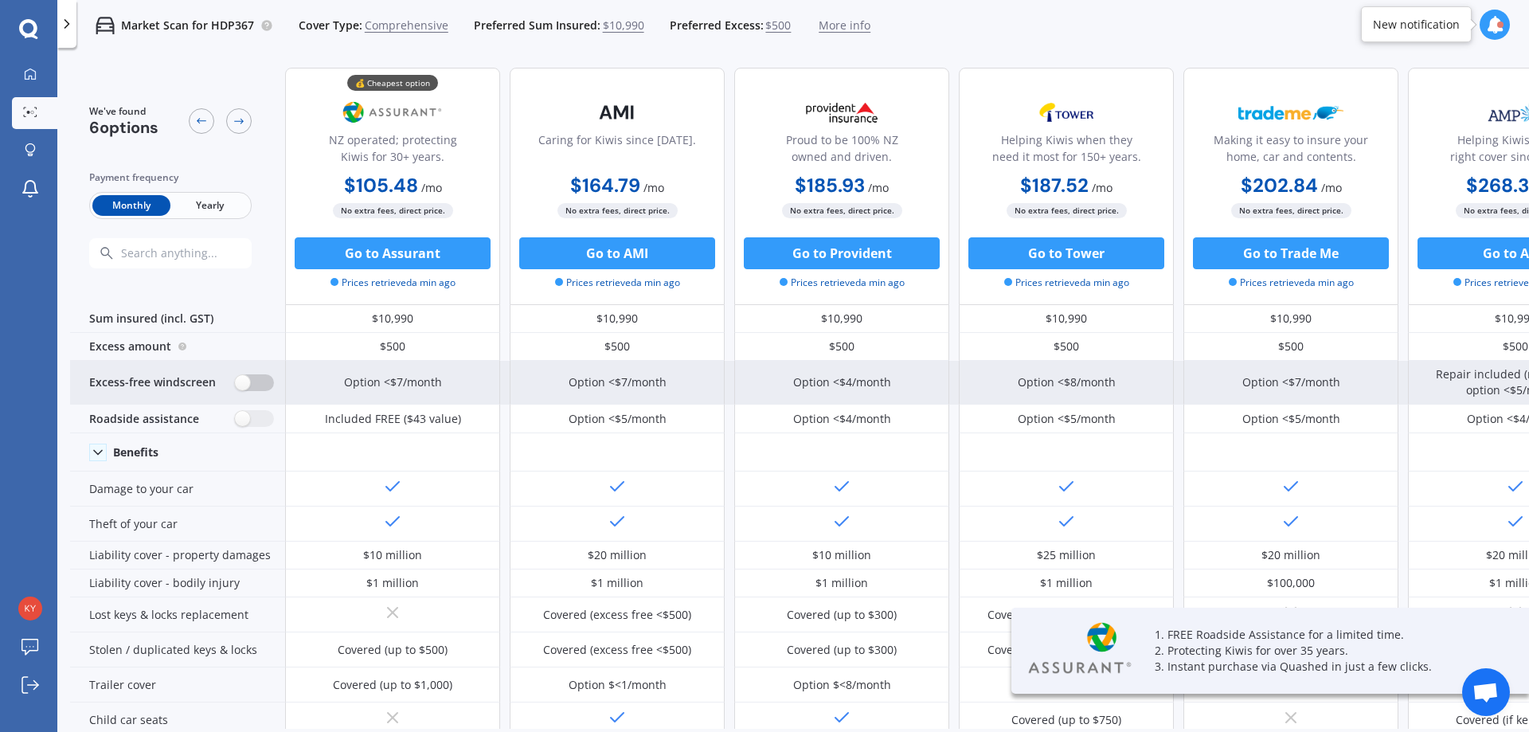
click at [255, 388] on label at bounding box center [254, 382] width 39 height 17
radio input "true"
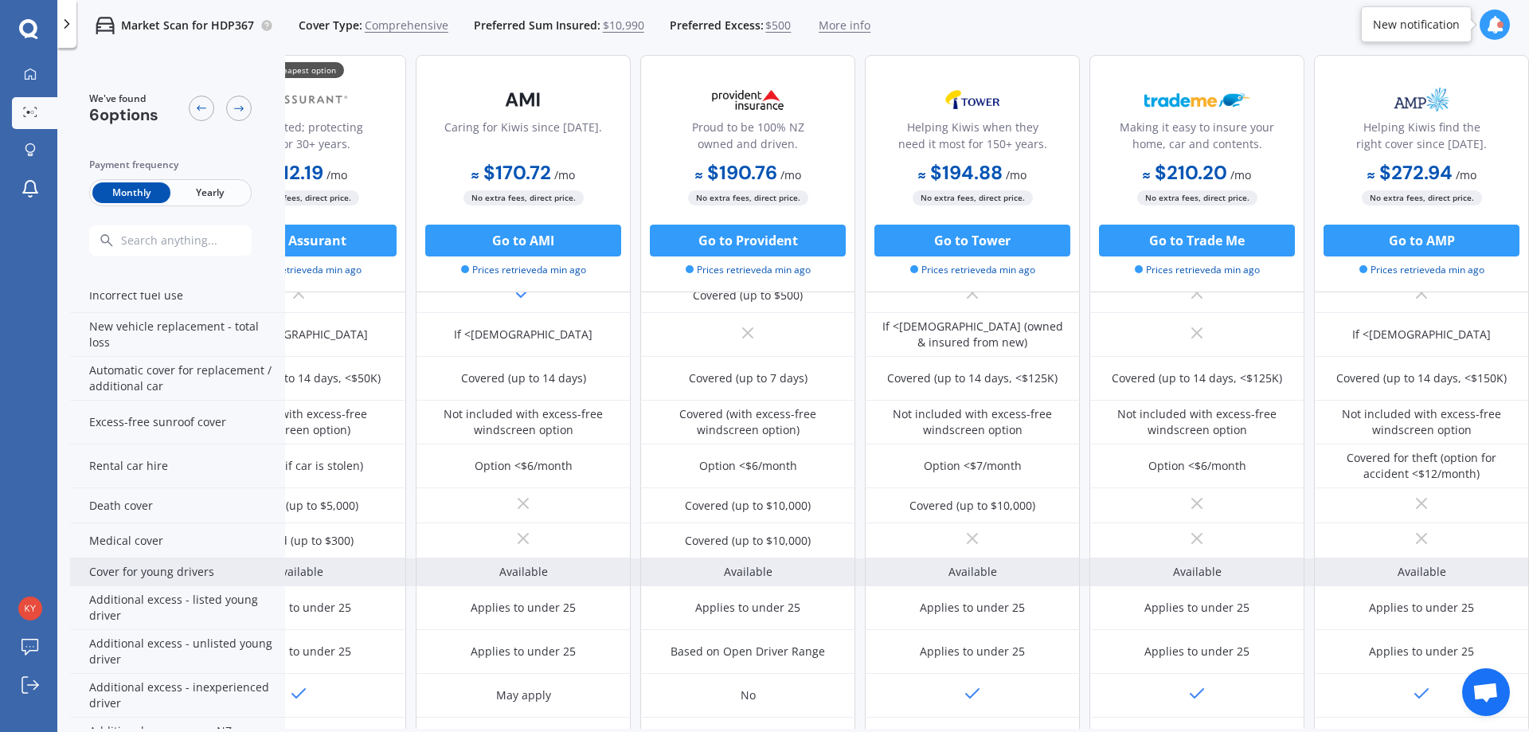
scroll to position [729, 102]
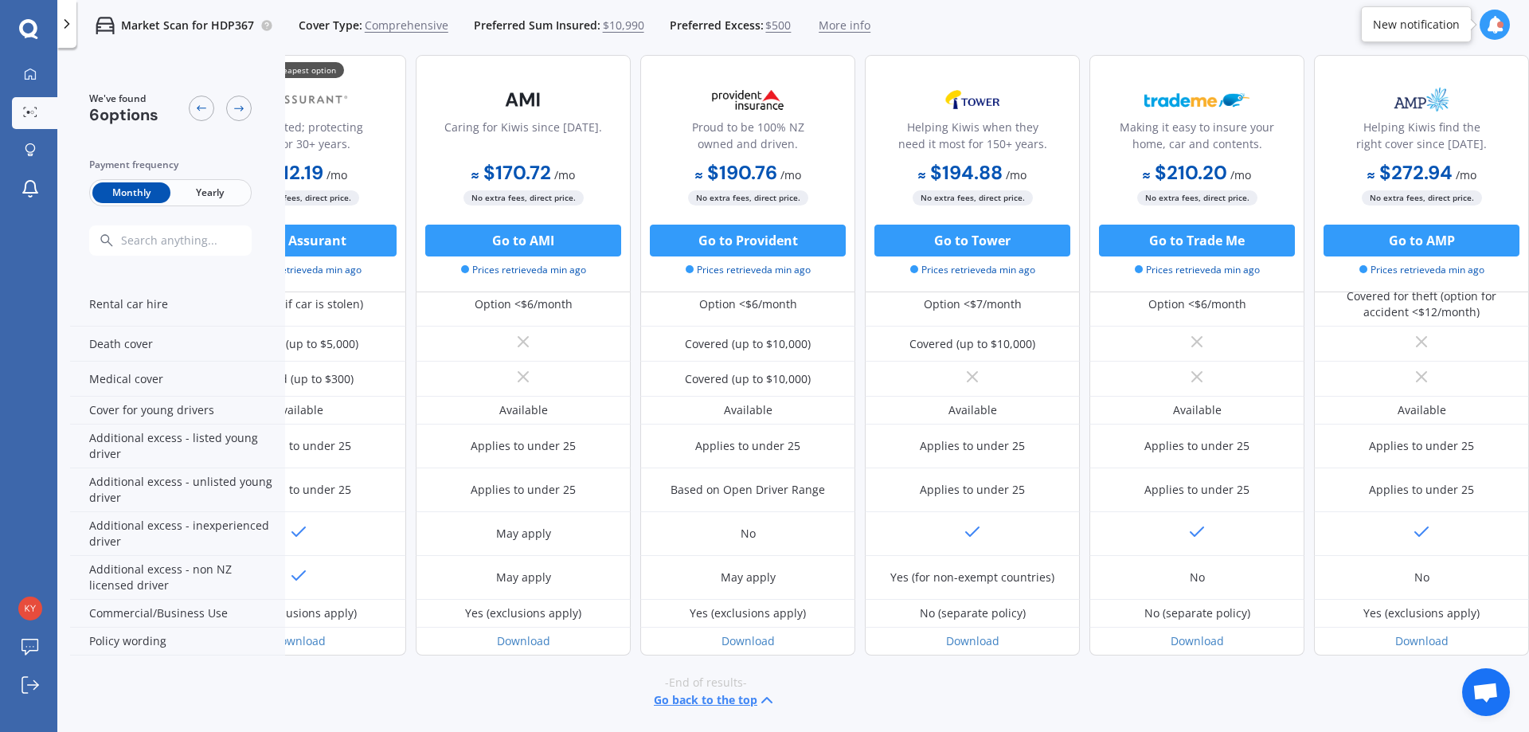
click at [695, 691] on button "Go back to the top" at bounding box center [715, 699] width 123 height 19
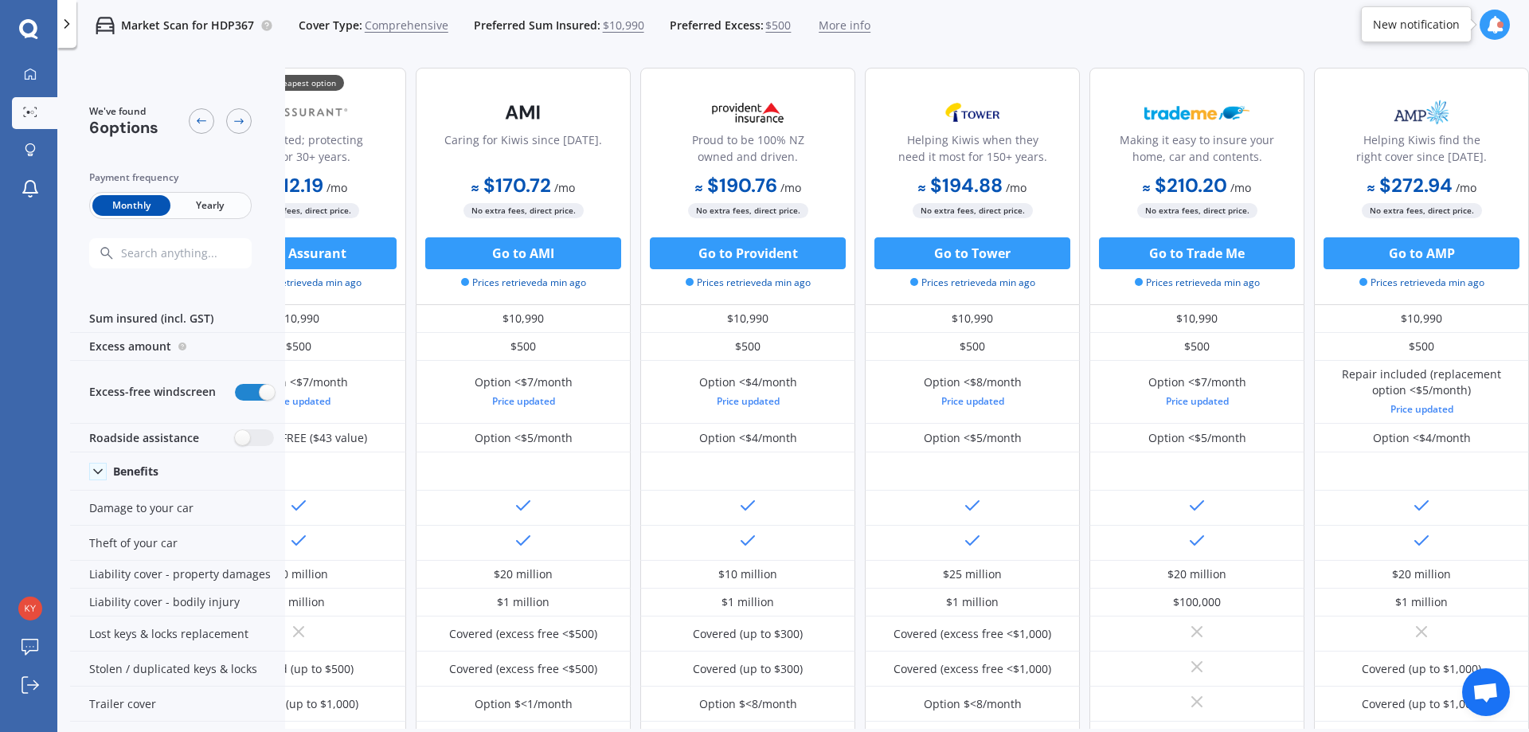
scroll to position [0, 0]
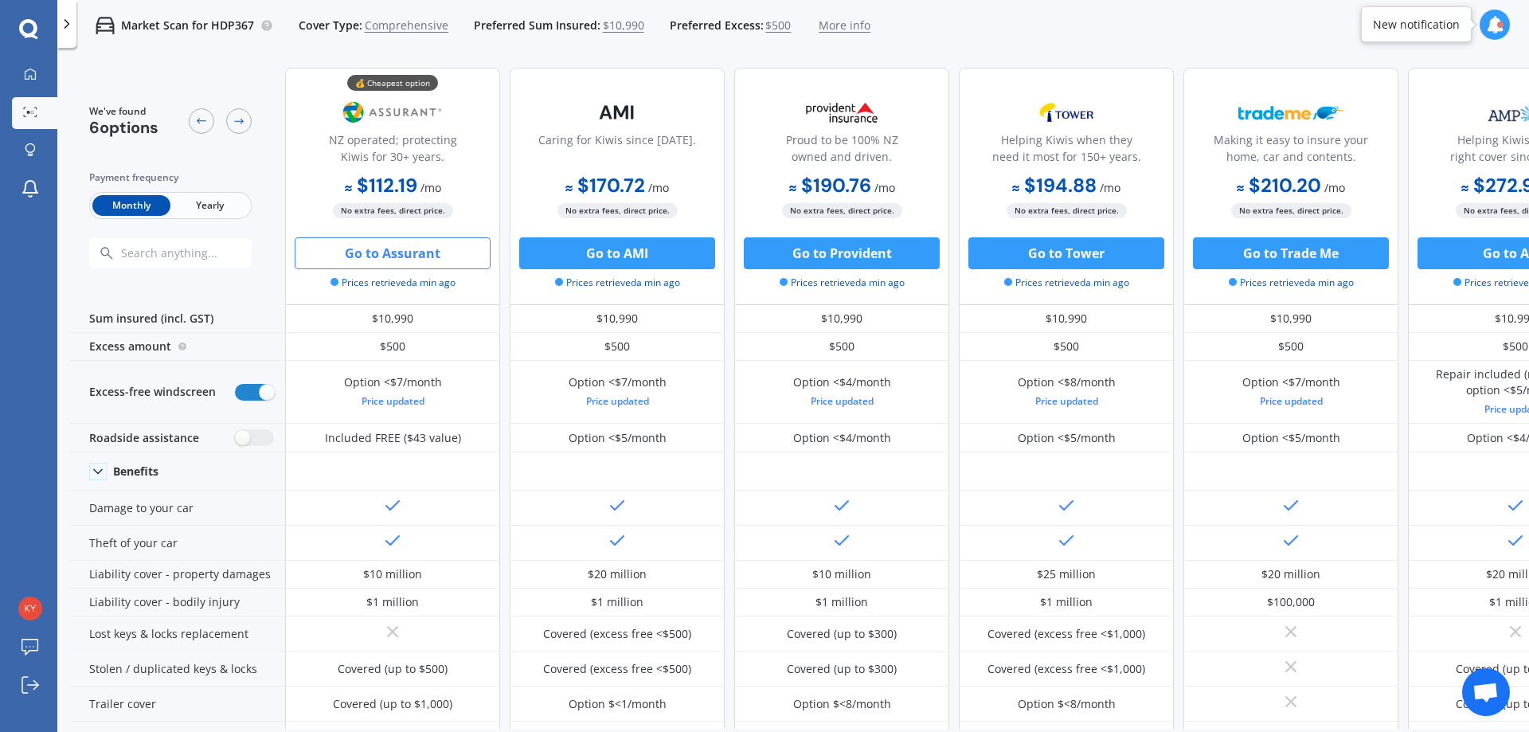
click at [428, 255] on button "Go to Assurant" at bounding box center [393, 253] width 196 height 32
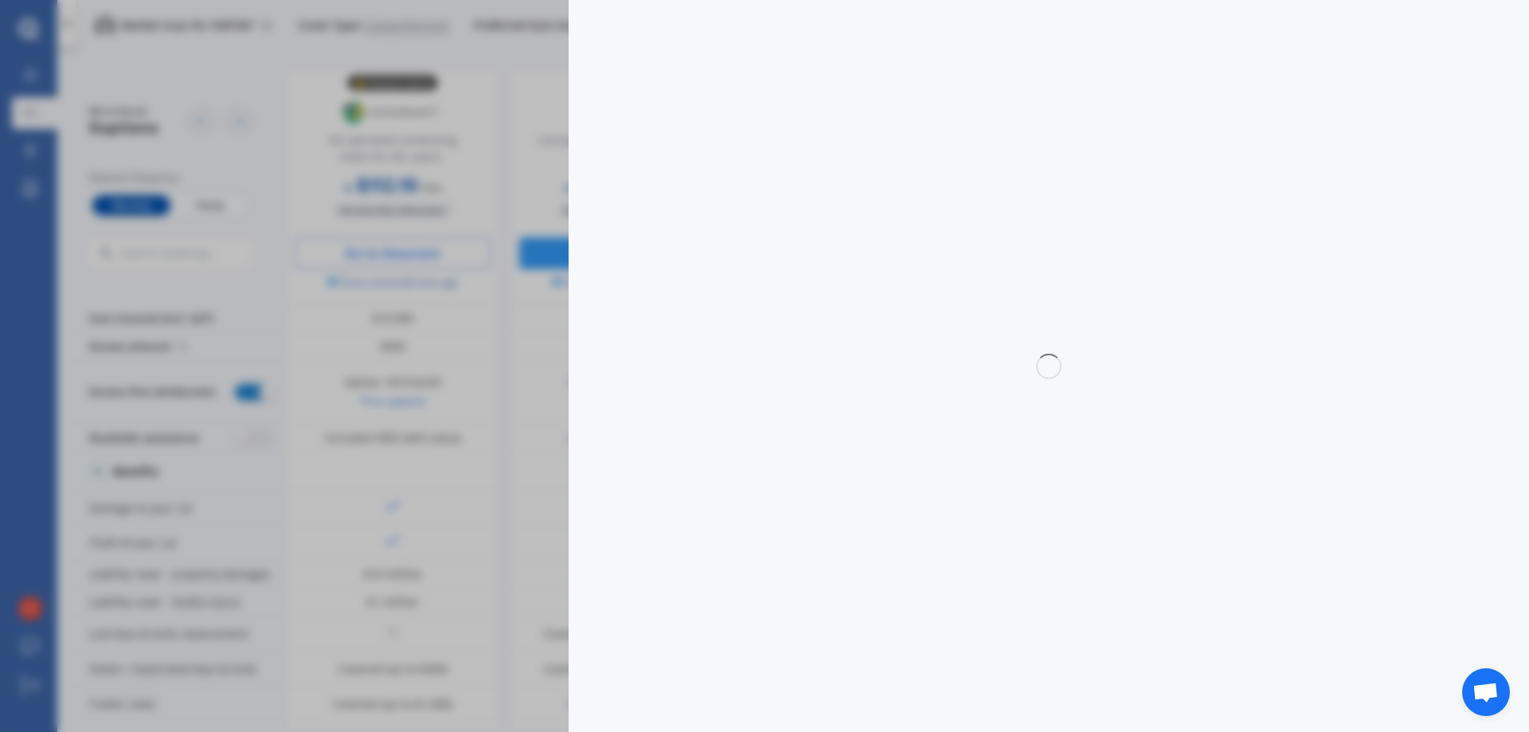
select select "Monthly"
select select "full"
select select "0"
select select "Howick / [GEOGRAPHIC_DATA] / Beachlands"
select select "AUDI"
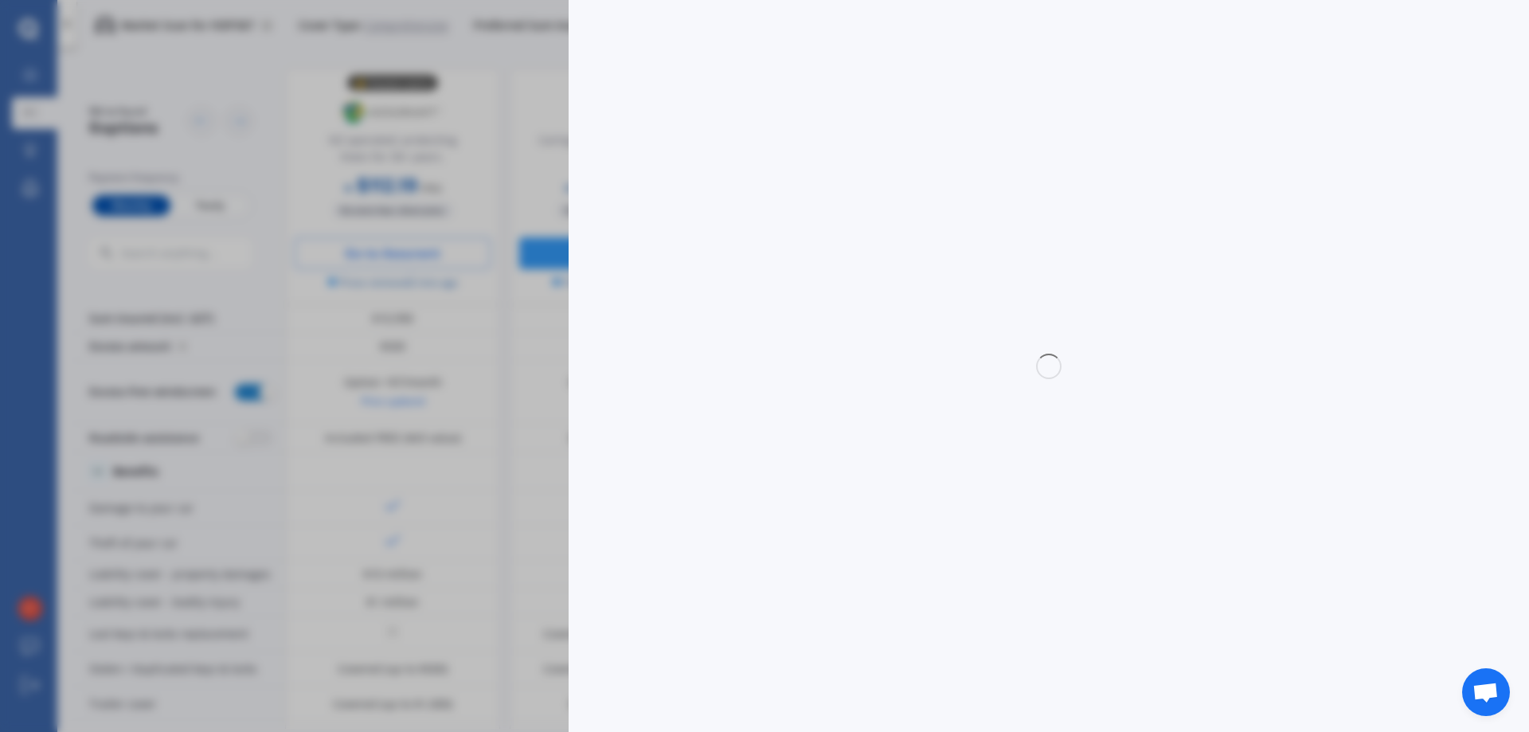
select select "A3"
select select "1.4 TFSI"
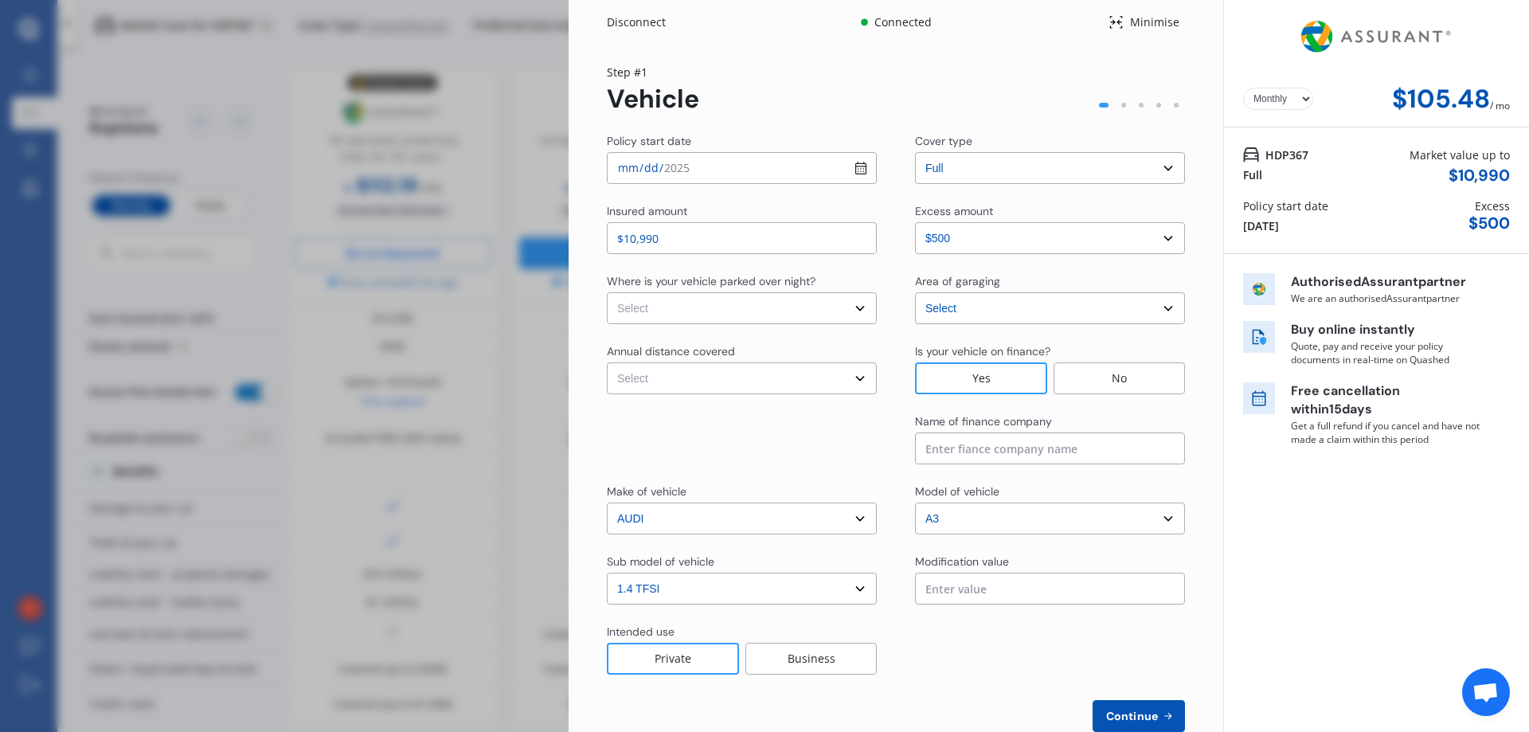
click at [401, 381] on div "Disconnect Connected Minimise Yearly Monthly $105.48 / mo Step # 1 Vehicle Poli…" at bounding box center [764, 366] width 1529 height 732
click at [657, 22] on div "Disconnect" at bounding box center [645, 22] width 76 height 16
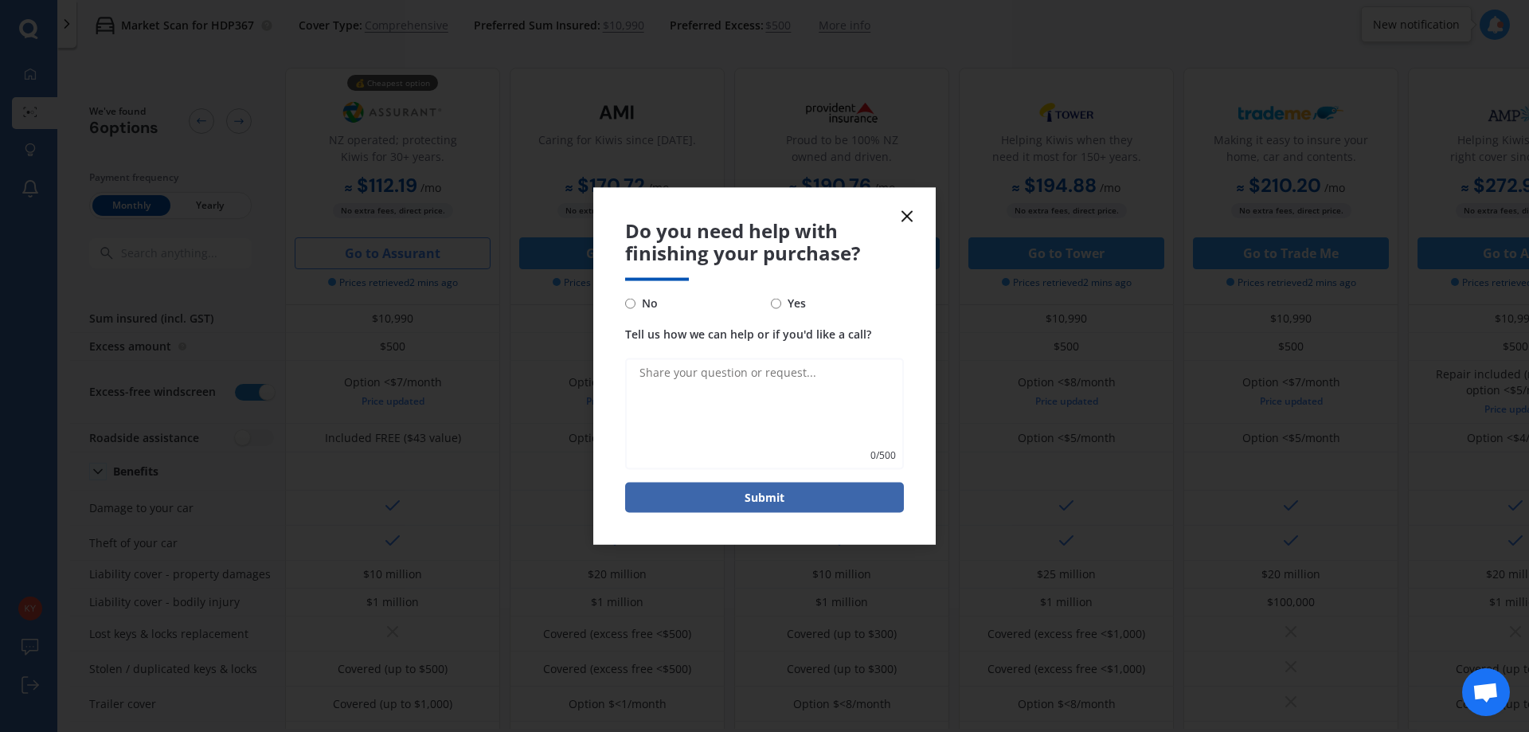
click at [900, 218] on icon at bounding box center [906, 215] width 19 height 19
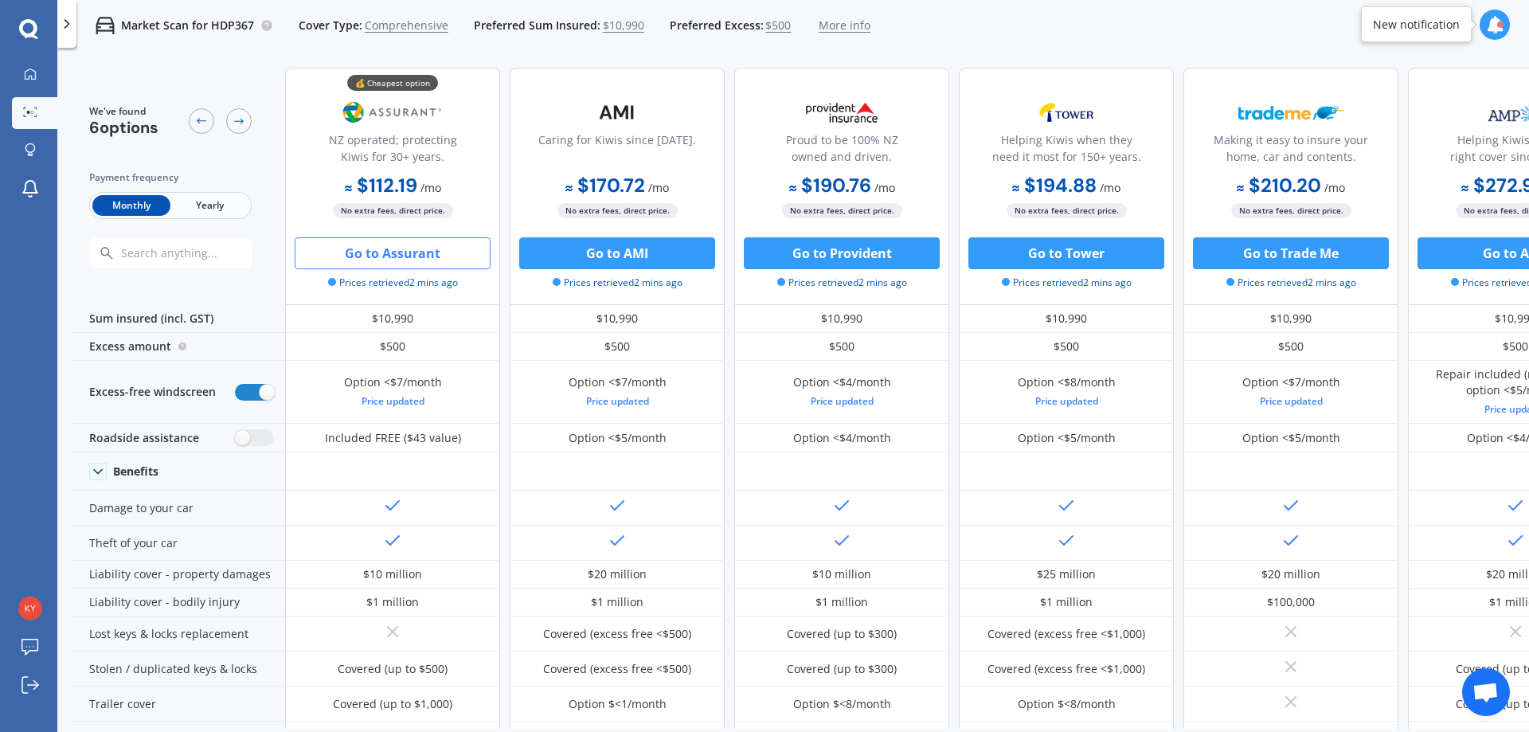
click at [835, 23] on span "More info" at bounding box center [845, 26] width 52 height 16
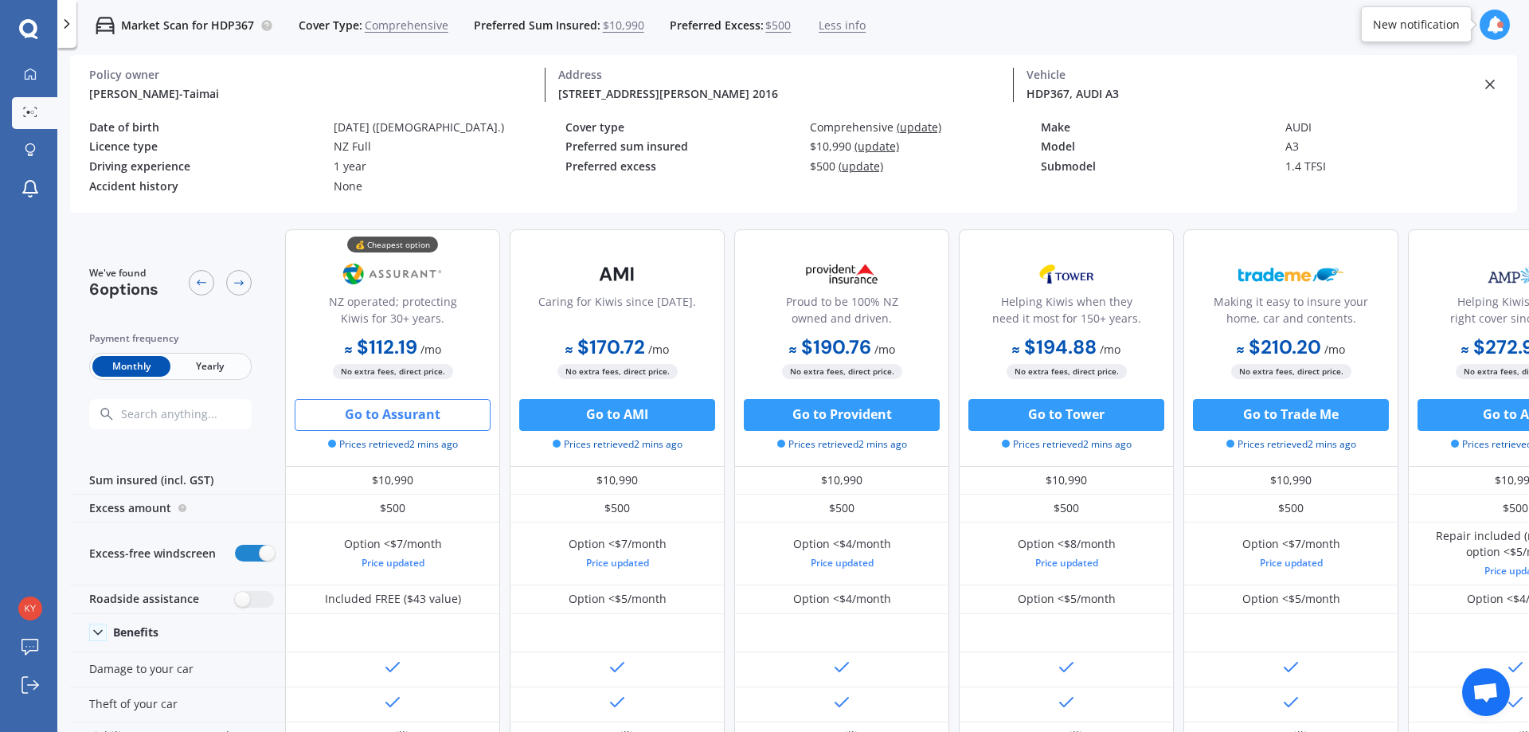
click at [1489, 85] on line at bounding box center [1490, 84] width 8 height 8
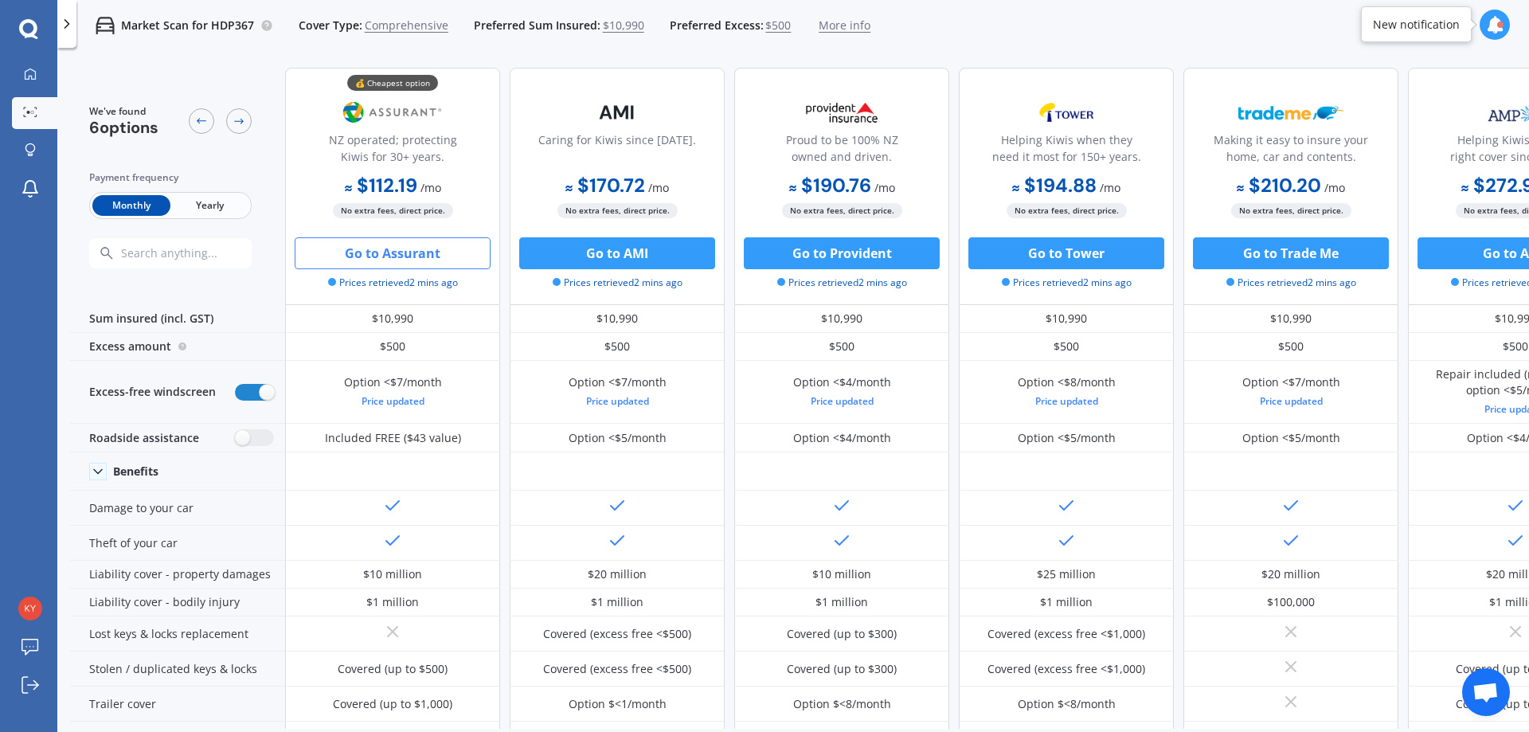
click at [225, 121] on div at bounding box center [220, 120] width 63 height 33
click at [247, 119] on div at bounding box center [238, 120] width 25 height 25
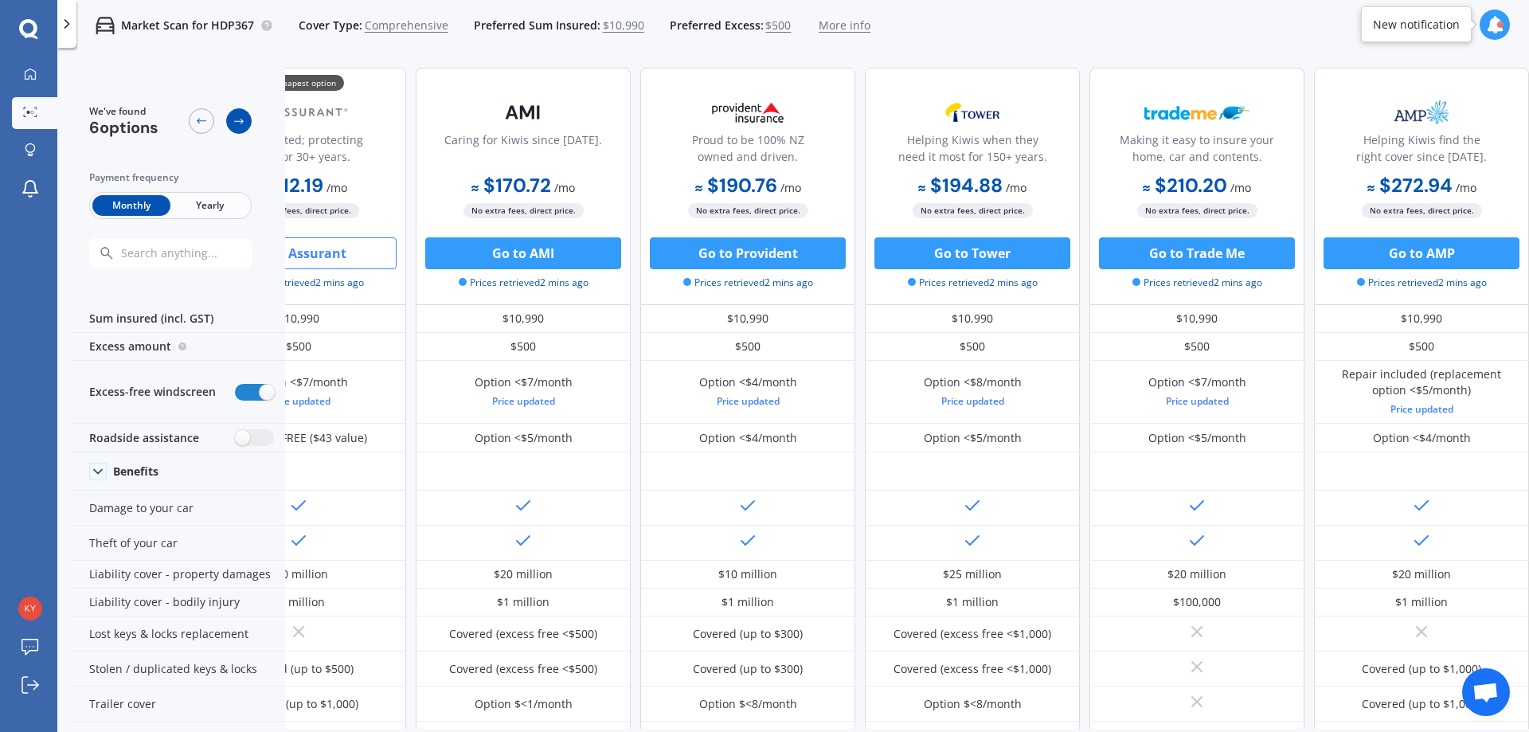
click at [247, 119] on div at bounding box center [238, 120] width 25 height 25
click at [207, 121] on icon at bounding box center [201, 121] width 13 height 13
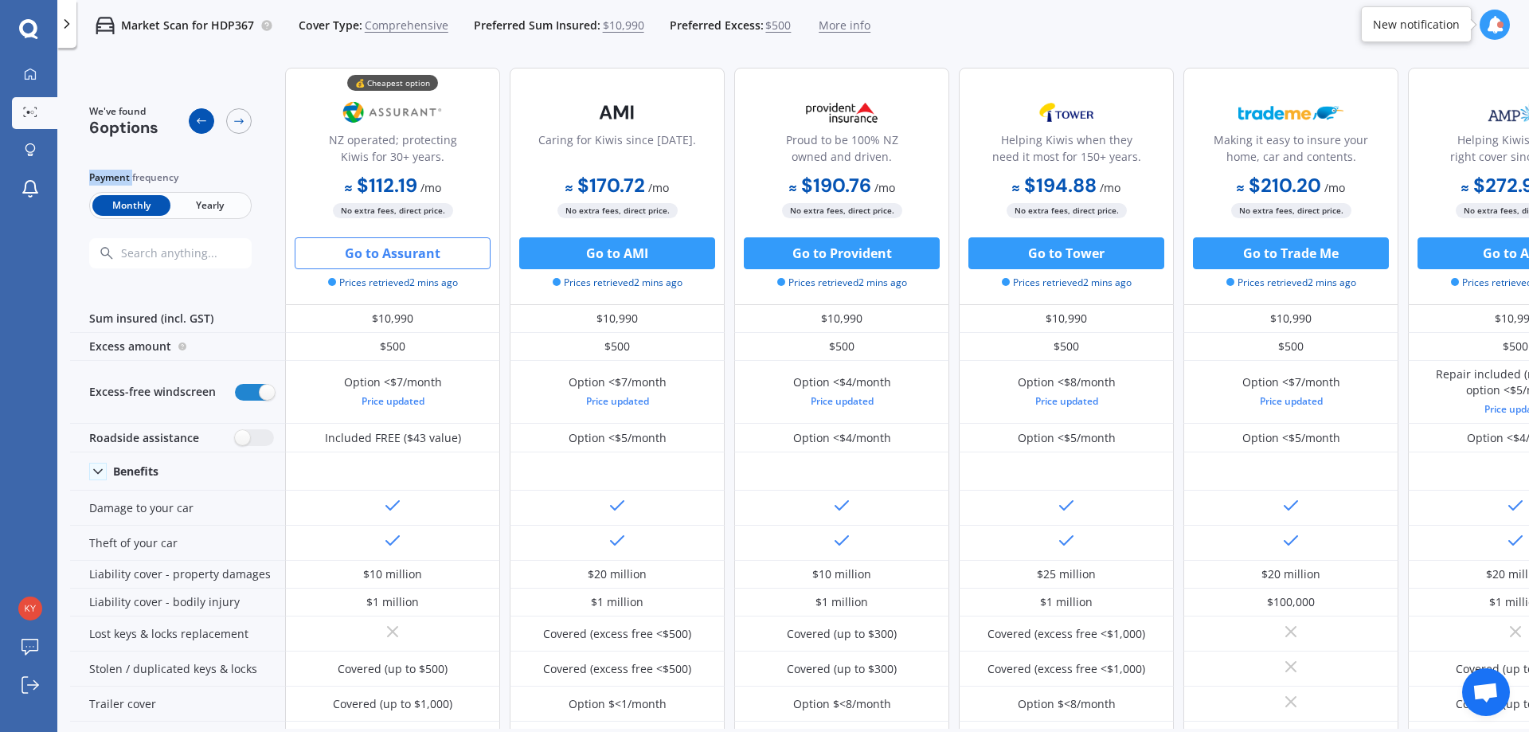
click at [207, 121] on icon at bounding box center [201, 121] width 13 height 13
click at [71, 27] on icon at bounding box center [67, 24] width 16 height 16
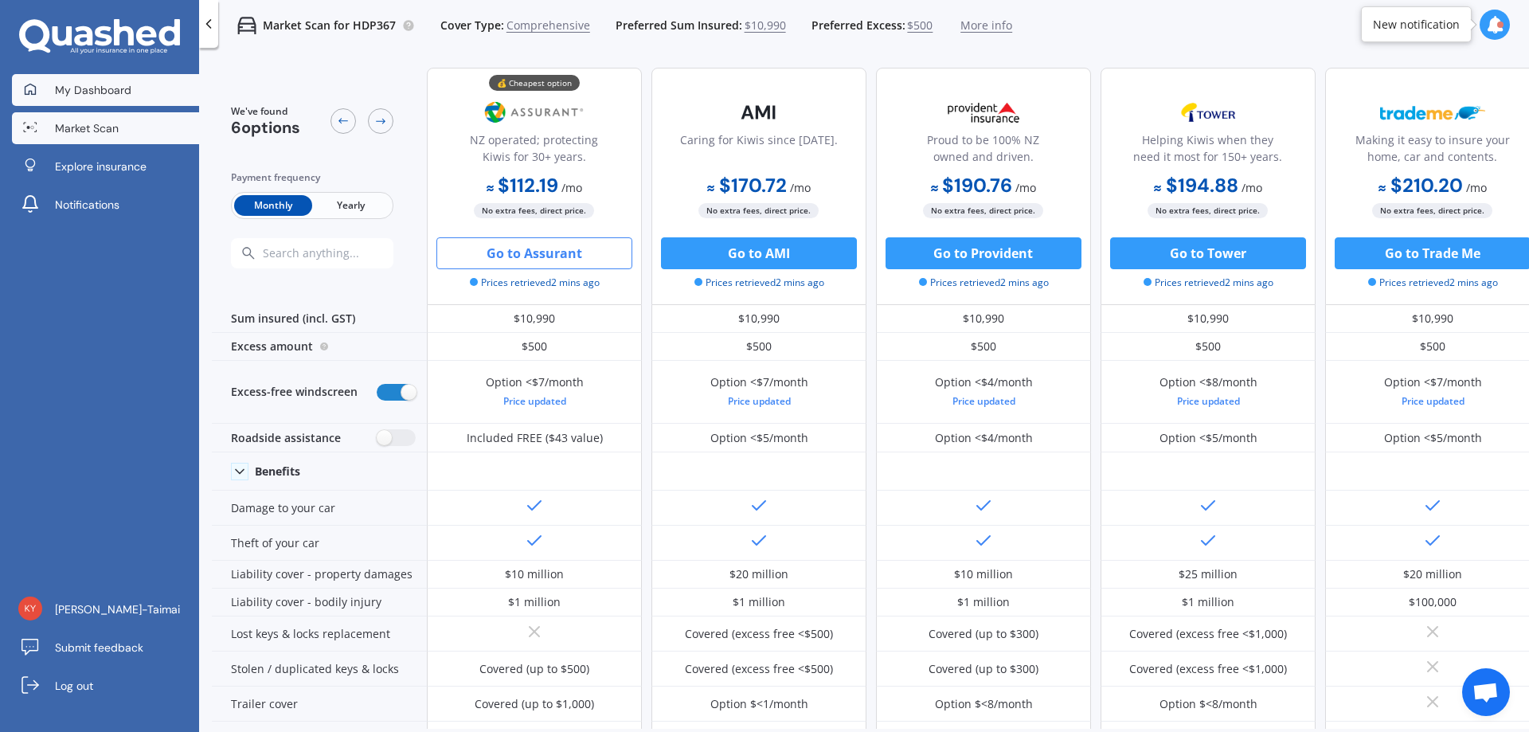
click at [78, 99] on link "My Dashboard" at bounding box center [105, 90] width 187 height 32
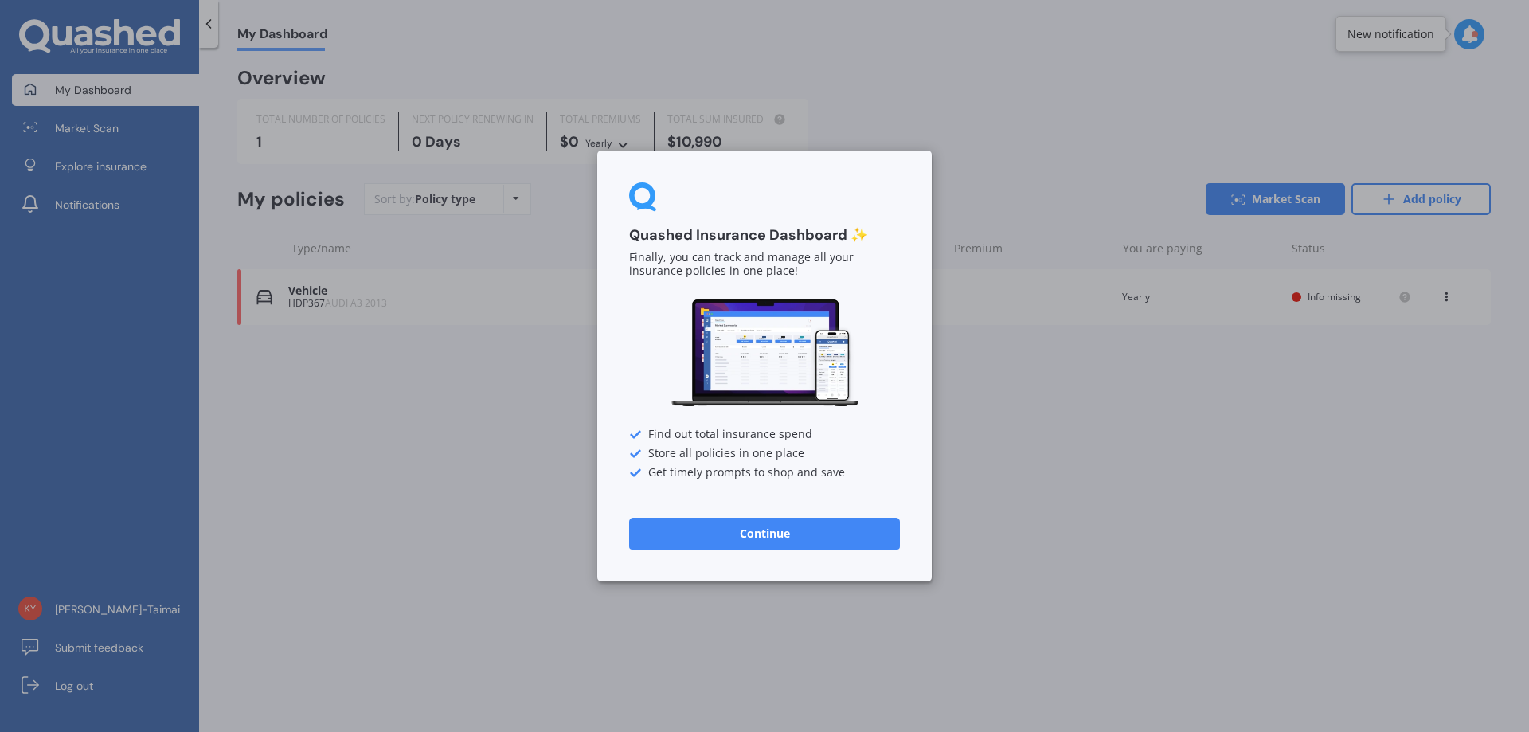
click at [737, 531] on button "Continue" at bounding box center [764, 534] width 271 height 32
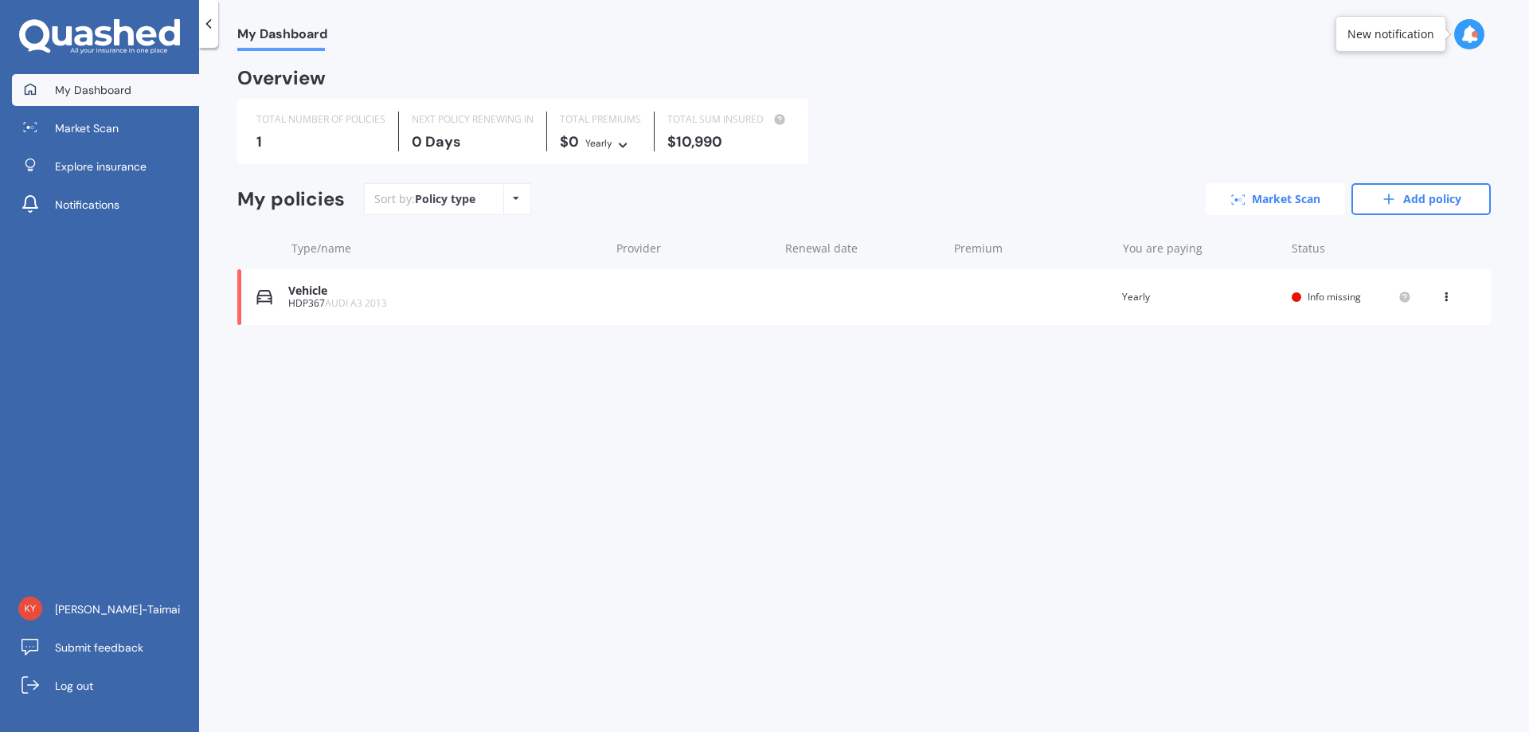
click at [1279, 198] on link "Market Scan" at bounding box center [1275, 199] width 139 height 32
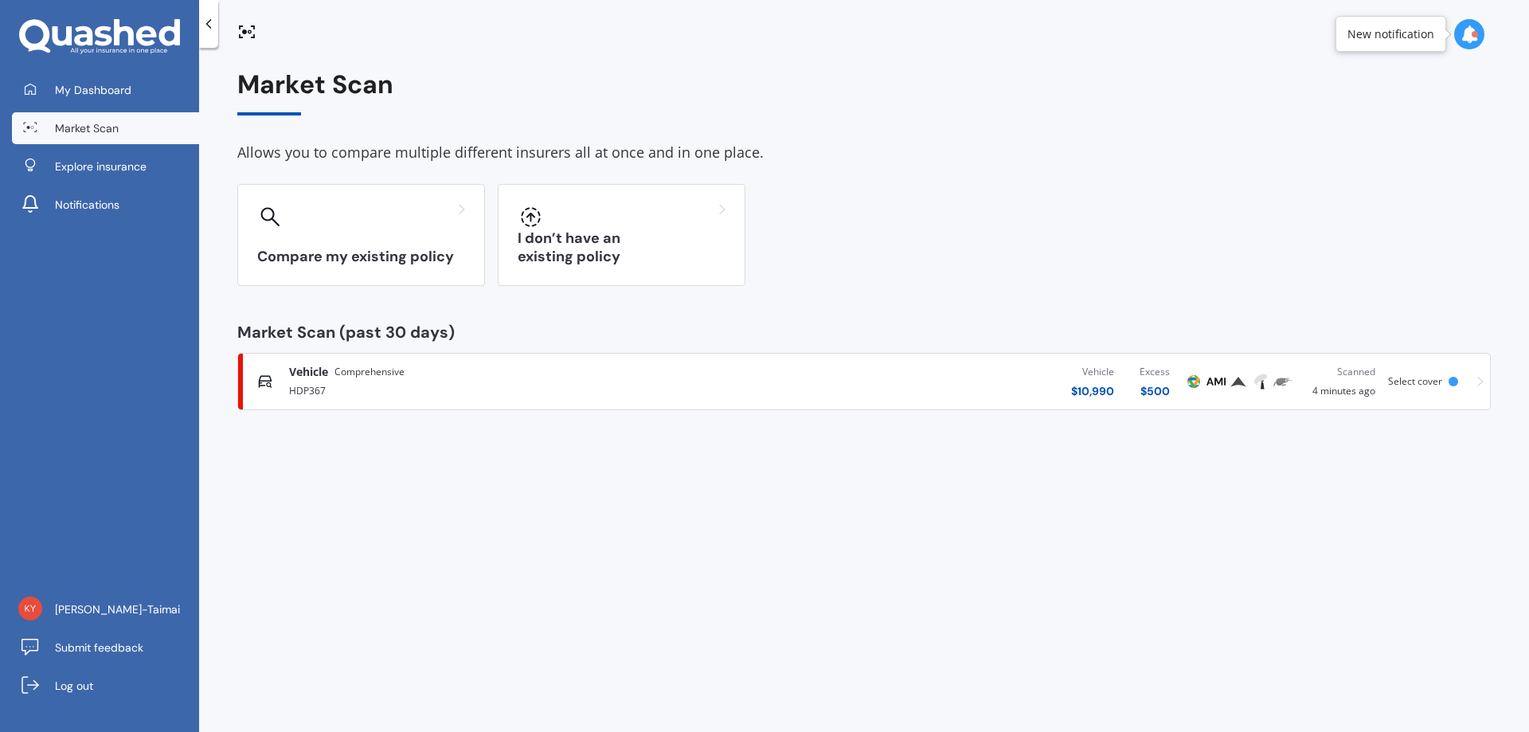
click at [377, 373] on span "Comprehensive" at bounding box center [369, 372] width 70 height 16
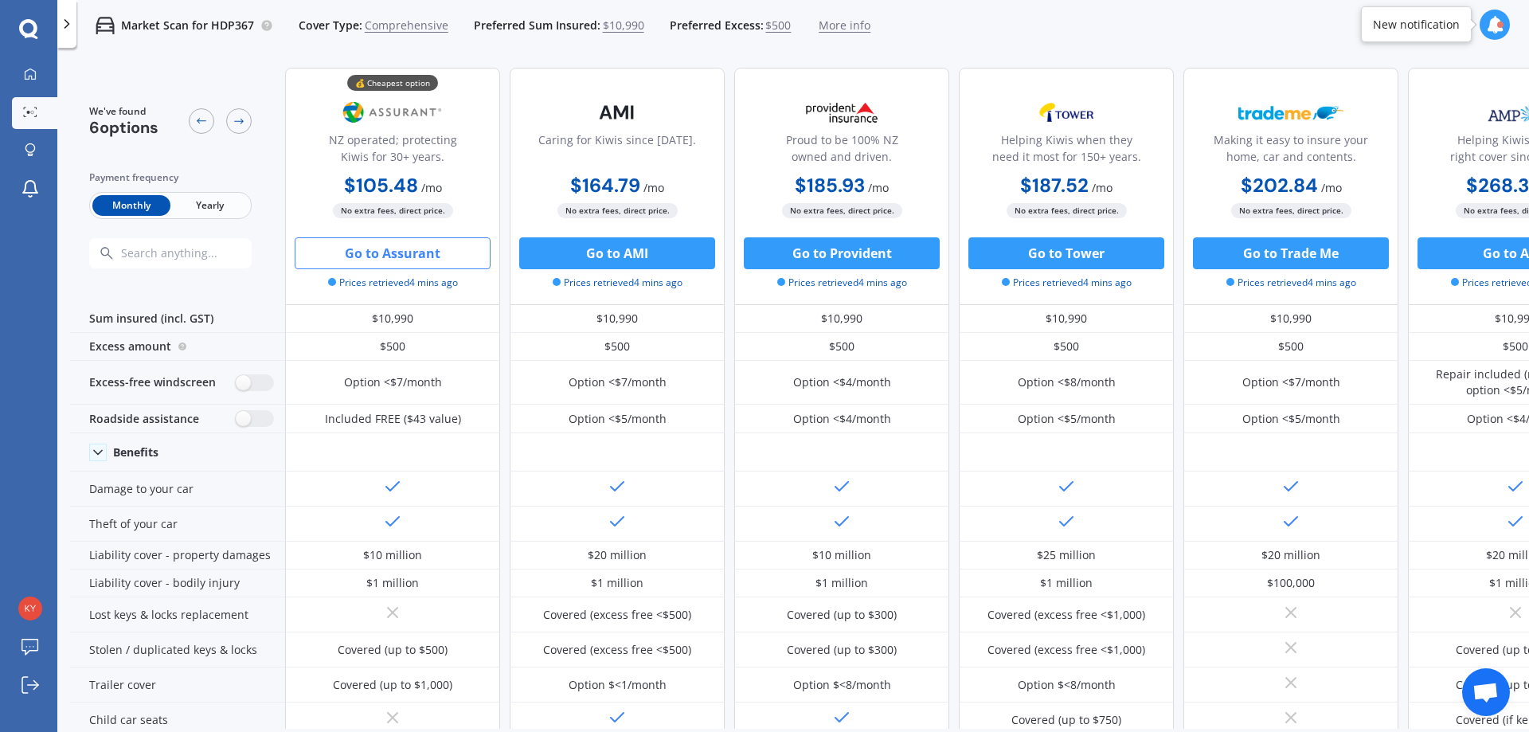
click at [33, 31] on icon at bounding box center [28, 29] width 19 height 21
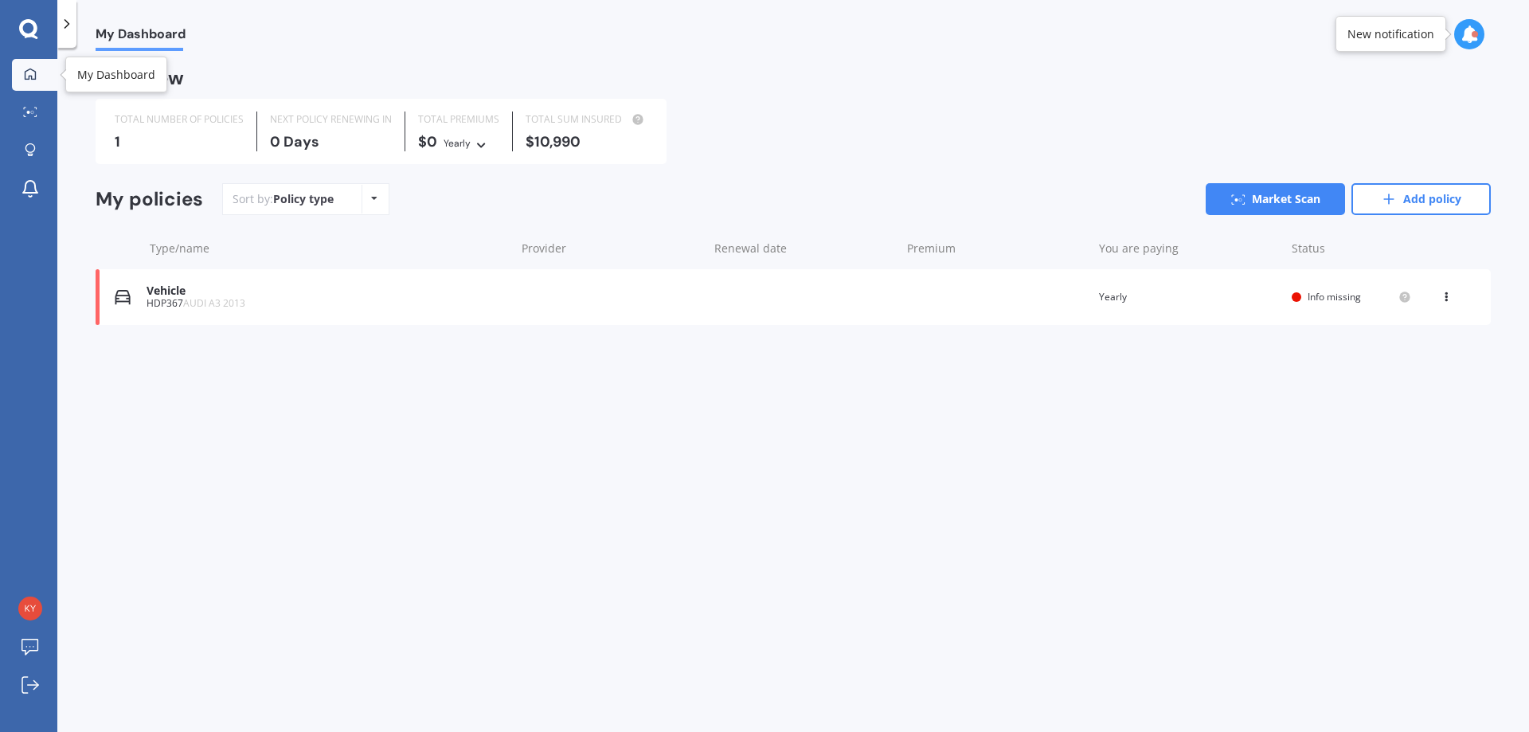
click at [32, 80] on icon at bounding box center [30, 74] width 13 height 13
